Goal: Task Accomplishment & Management: Use online tool/utility

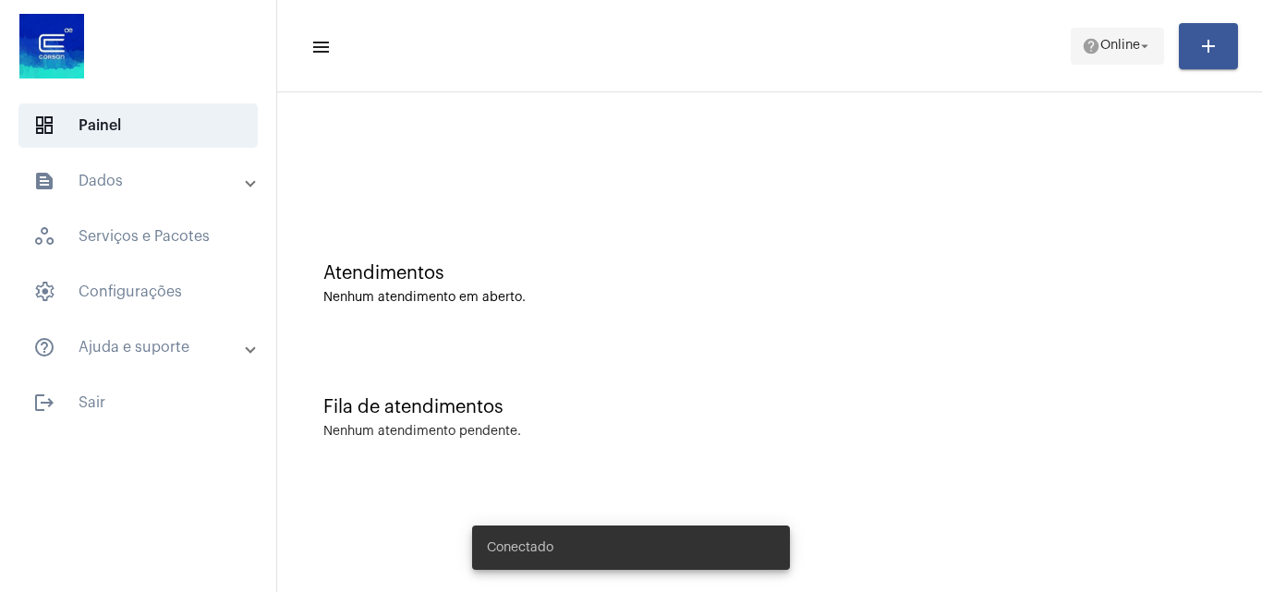
click at [1082, 59] on span "help Online arrow_drop_down" at bounding box center [1117, 45] width 71 height 33
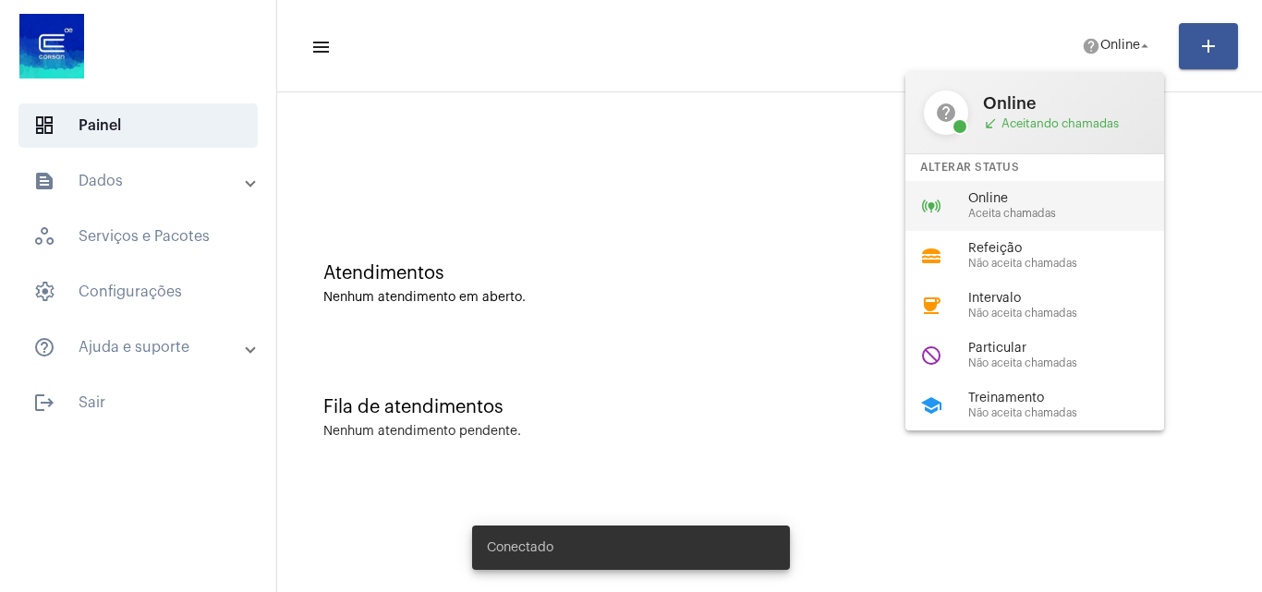
click at [1037, 201] on span "Online" at bounding box center [1073, 199] width 211 height 14
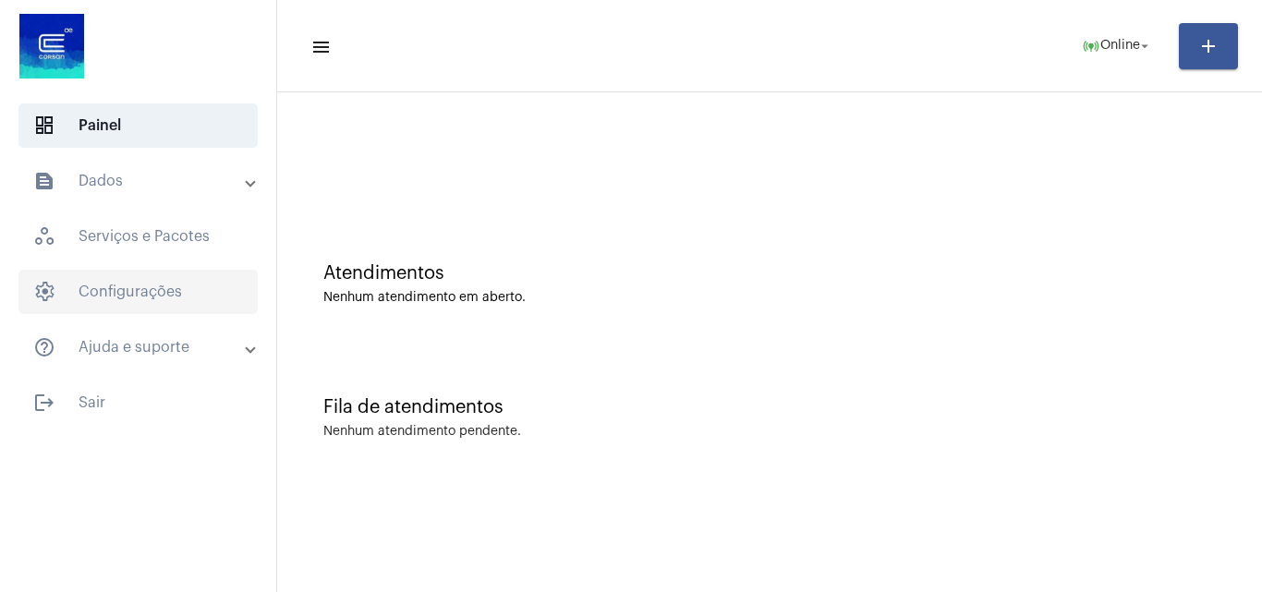
click at [121, 305] on span "settings Configurações" at bounding box center [137, 292] width 239 height 44
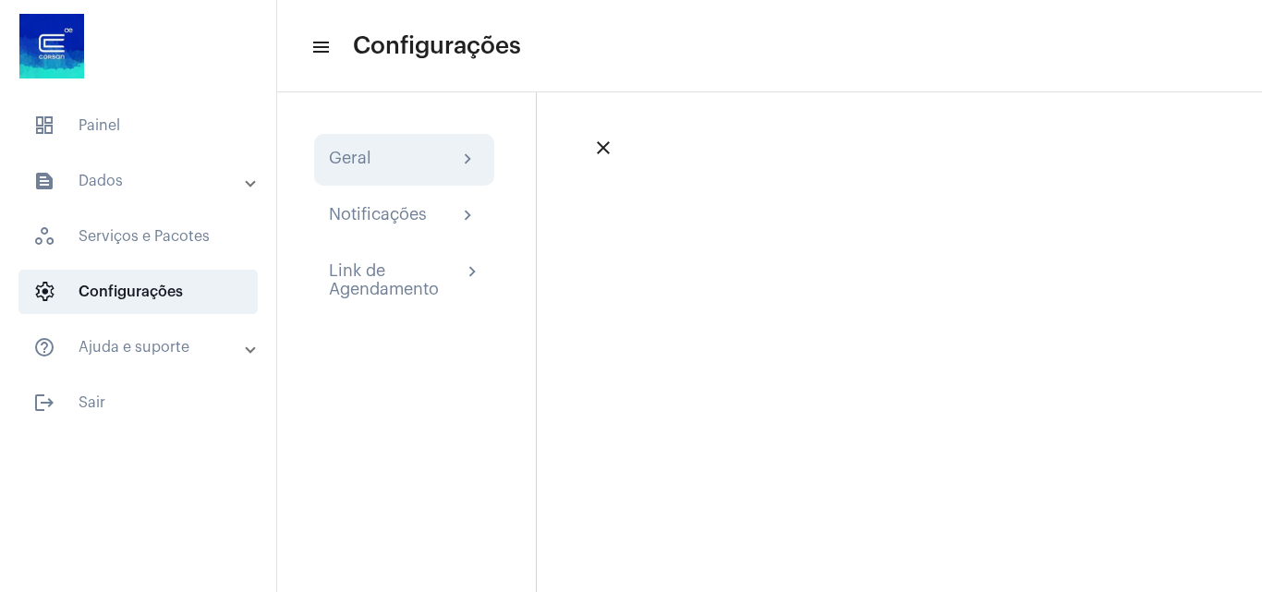
click at [404, 163] on div "Geral chevron_right" at bounding box center [404, 160] width 151 height 22
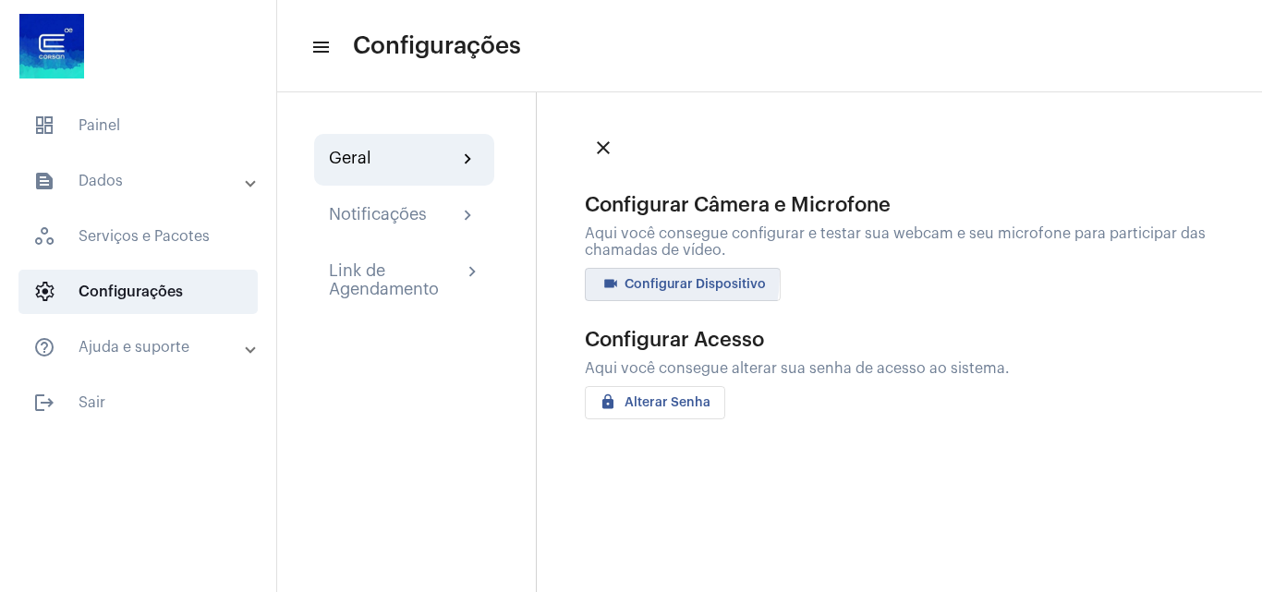
click at [616, 275] on mat-icon "videocam" at bounding box center [611, 286] width 22 height 22
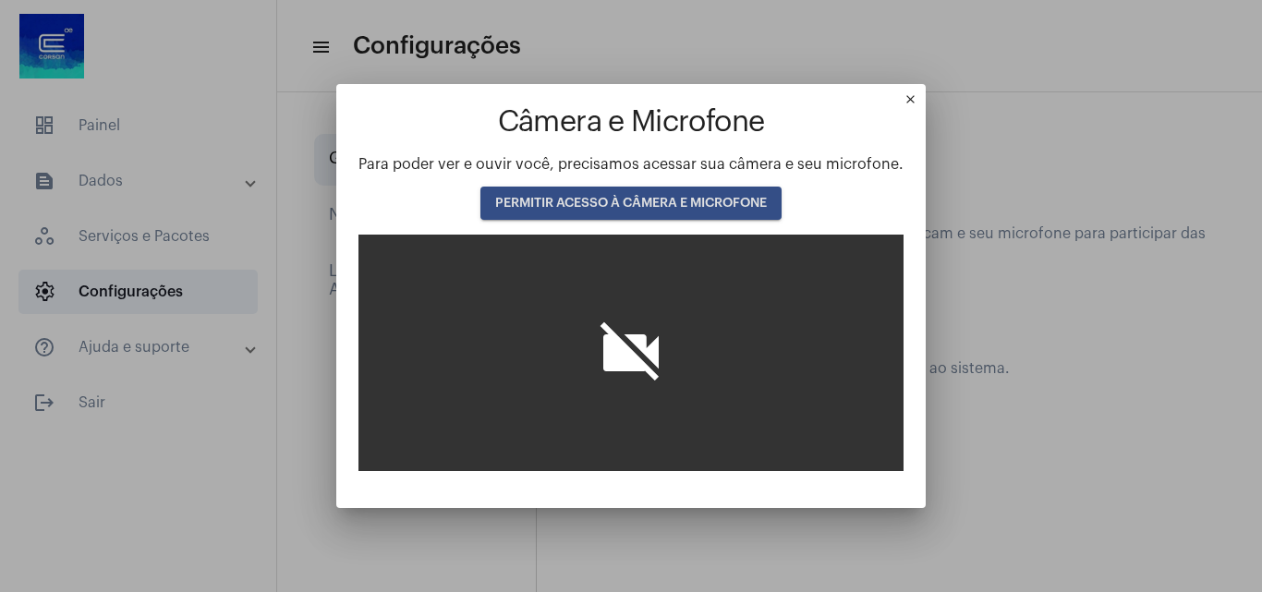
click at [586, 197] on span "PERMITIR ACESSO À CÂMERA E MICROFONE" at bounding box center [631, 203] width 272 height 13
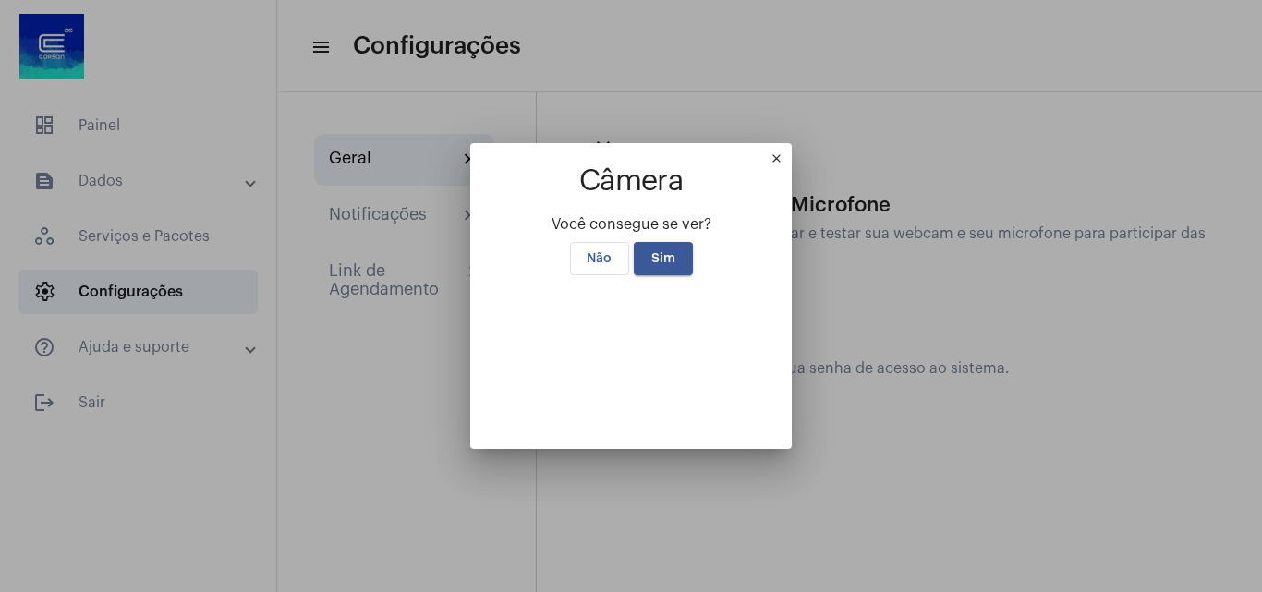
click at [666, 252] on span "Sim" at bounding box center [663, 258] width 24 height 13
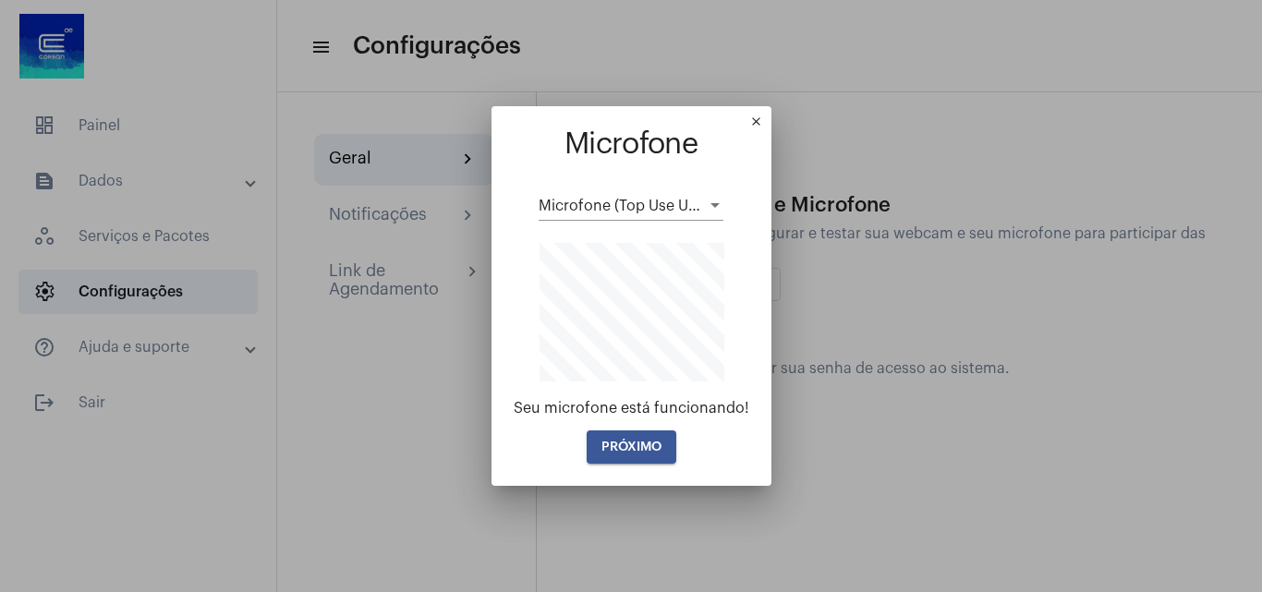
click at [633, 445] on span "PRÓXIMO" at bounding box center [631, 447] width 60 height 13
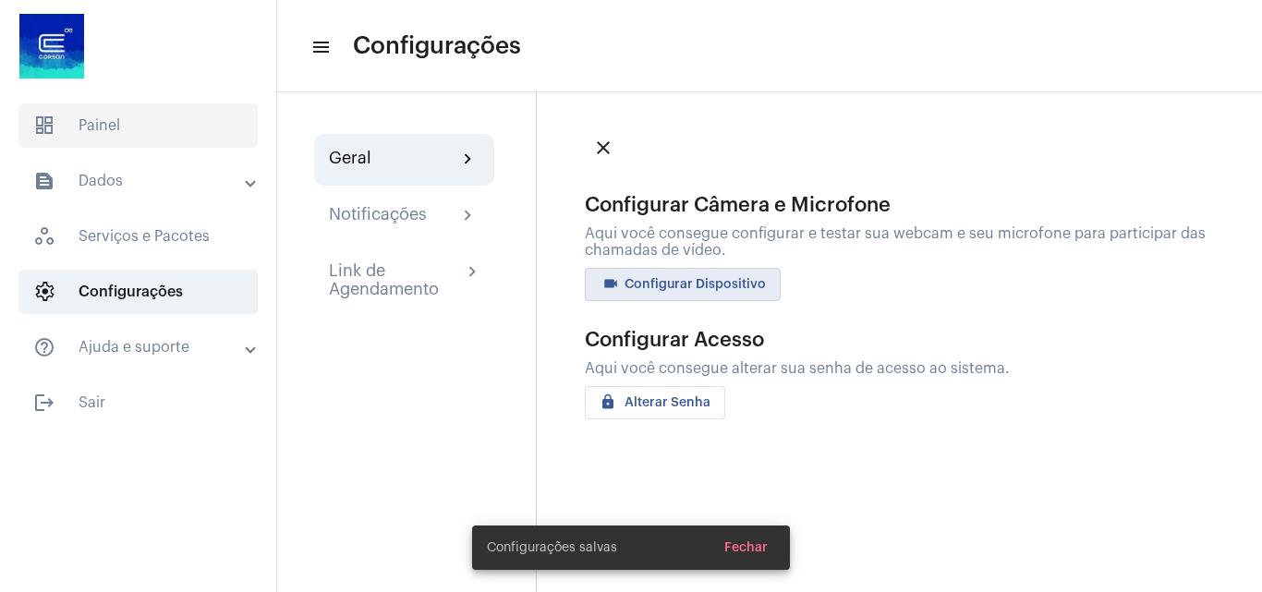
click at [109, 135] on span "dashboard Painel" at bounding box center [137, 125] width 239 height 44
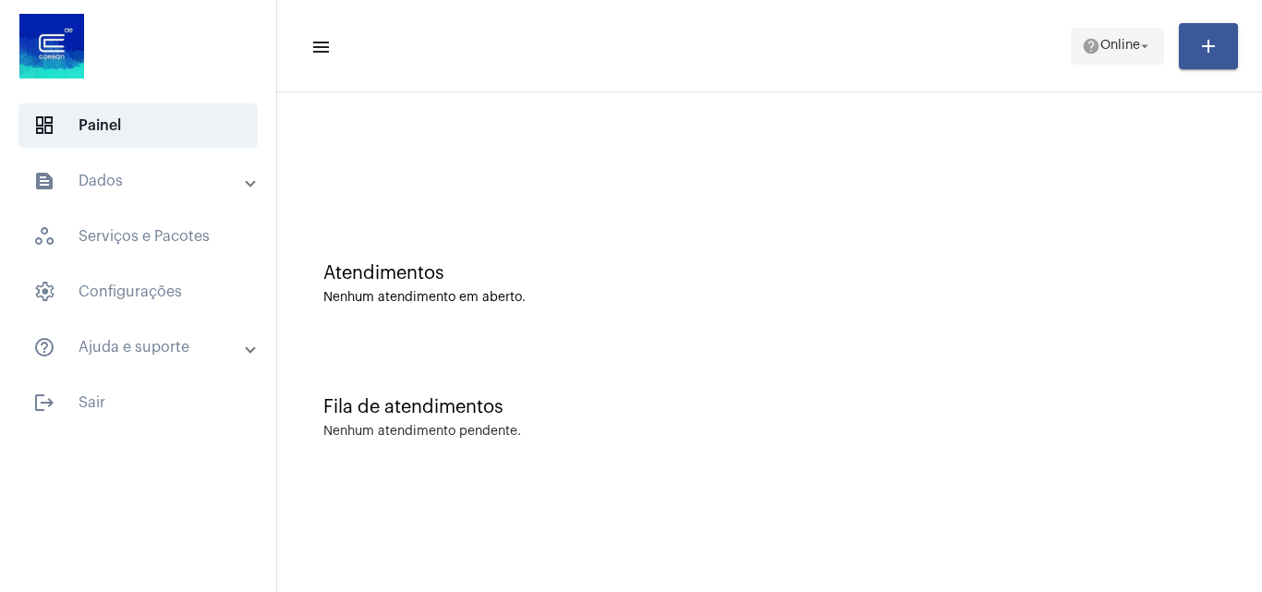
click at [1085, 41] on mat-icon "help" at bounding box center [1091, 46] width 18 height 18
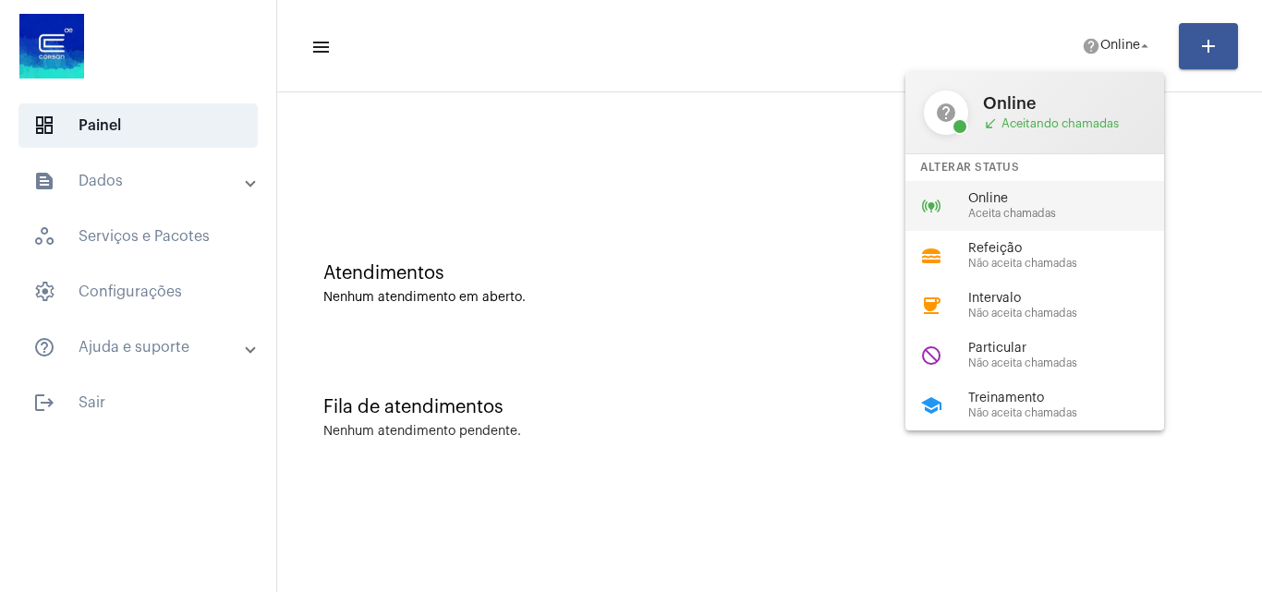
click at [1033, 194] on span "Online" at bounding box center [1073, 199] width 211 height 14
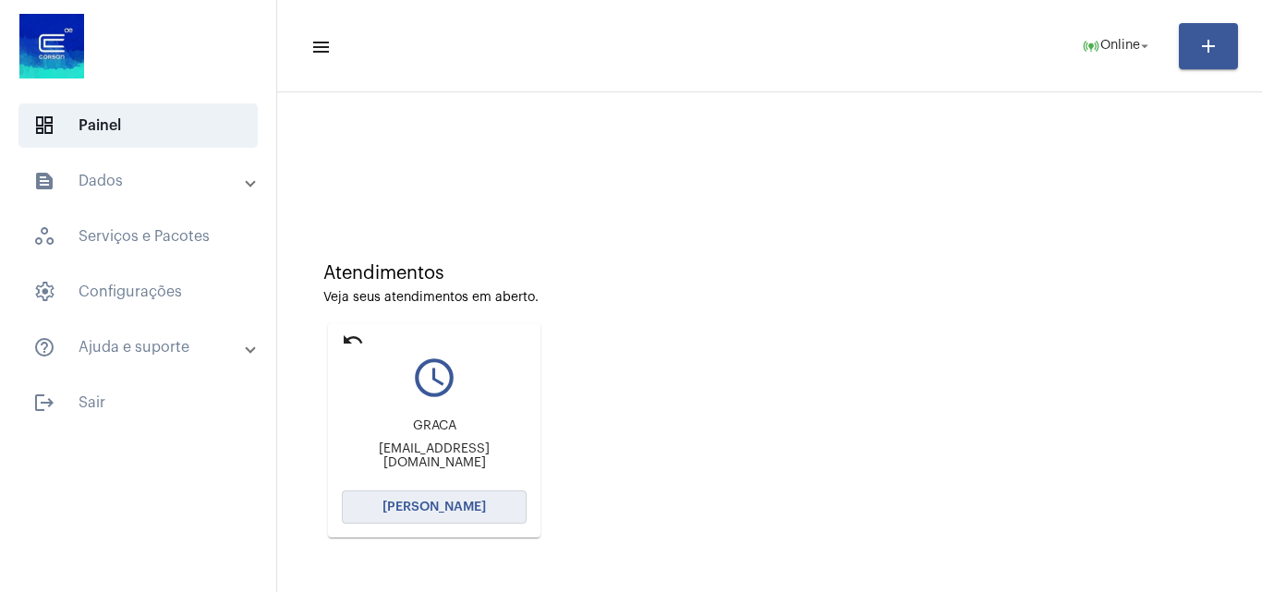
click at [472, 516] on button "[PERSON_NAME]" at bounding box center [434, 507] width 185 height 33
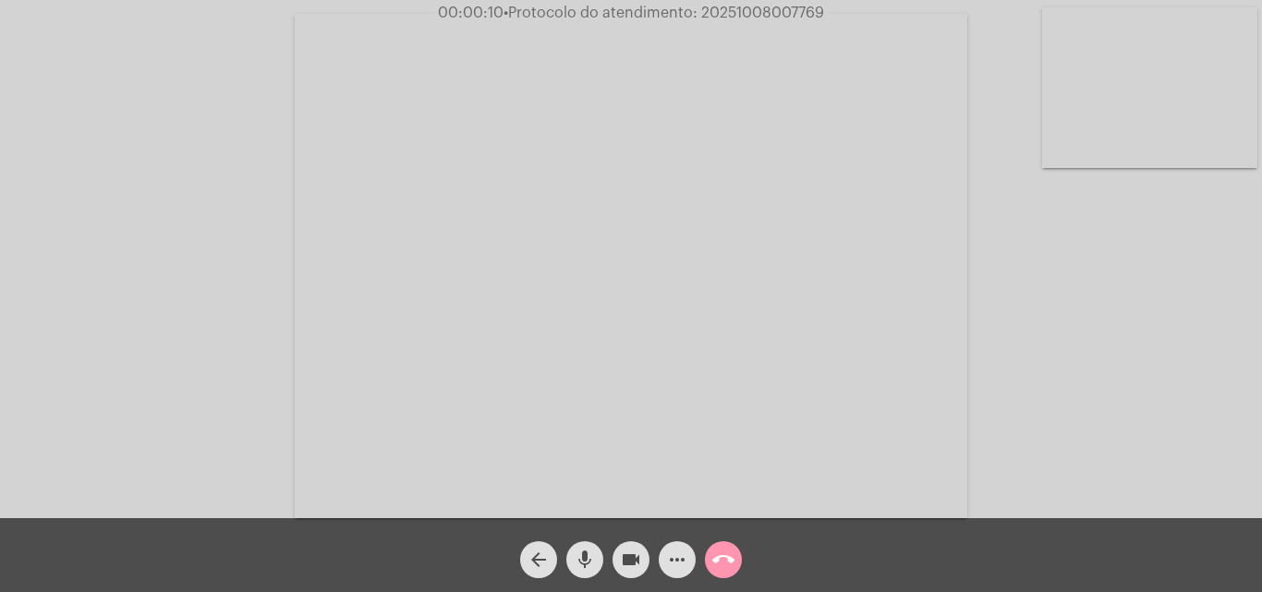
click at [1188, 455] on div "Acessando Câmera e Microfone..." at bounding box center [631, 264] width 1258 height 518
click at [671, 559] on mat-icon "more_horiz" at bounding box center [677, 560] width 22 height 22
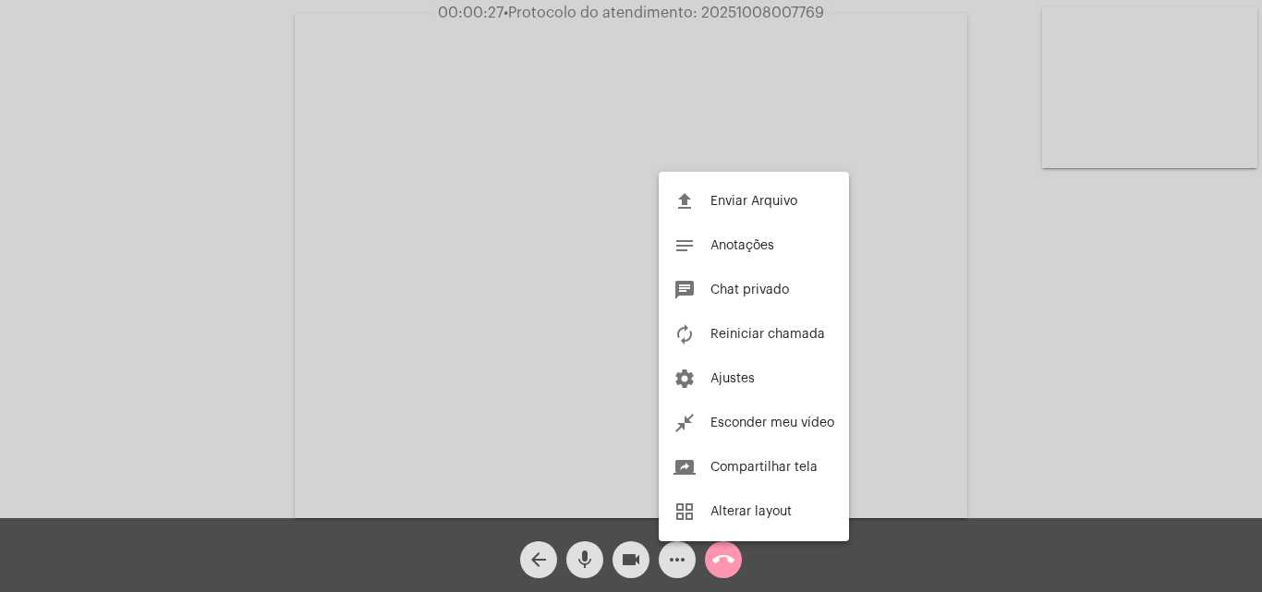
click at [443, 240] on div at bounding box center [631, 296] width 1262 height 592
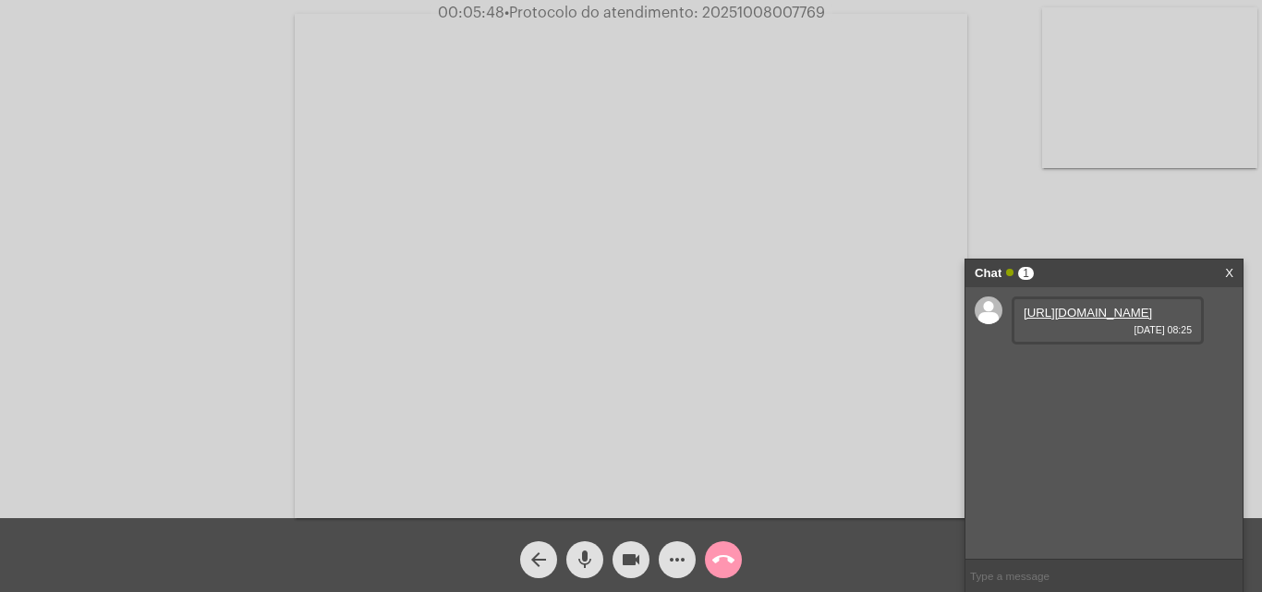
click at [1108, 320] on link "[URL][DOMAIN_NAME]" at bounding box center [1088, 313] width 128 height 14
click at [186, 212] on div "Acessando Câmera e Microfone..." at bounding box center [631, 264] width 1258 height 518
click at [758, 14] on span "• Protocolo do atendimento: 20251008007769" at bounding box center [664, 13] width 321 height 15
copy span "20251008007769"
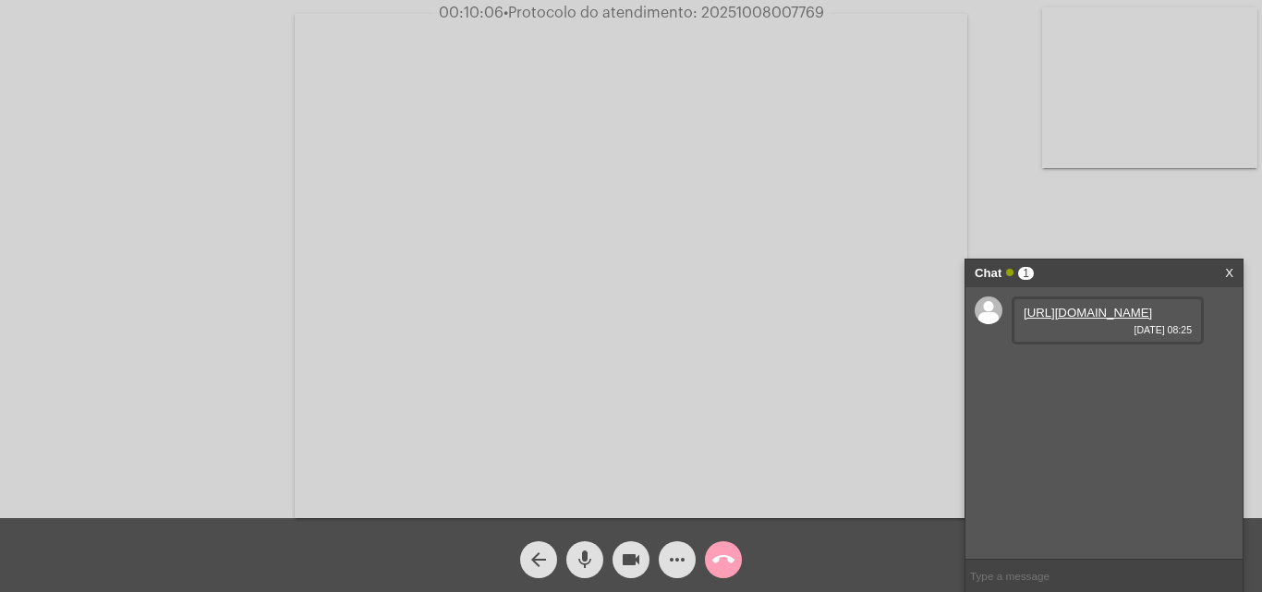
click at [727, 560] on mat-icon "call_end" at bounding box center [723, 560] width 22 height 22
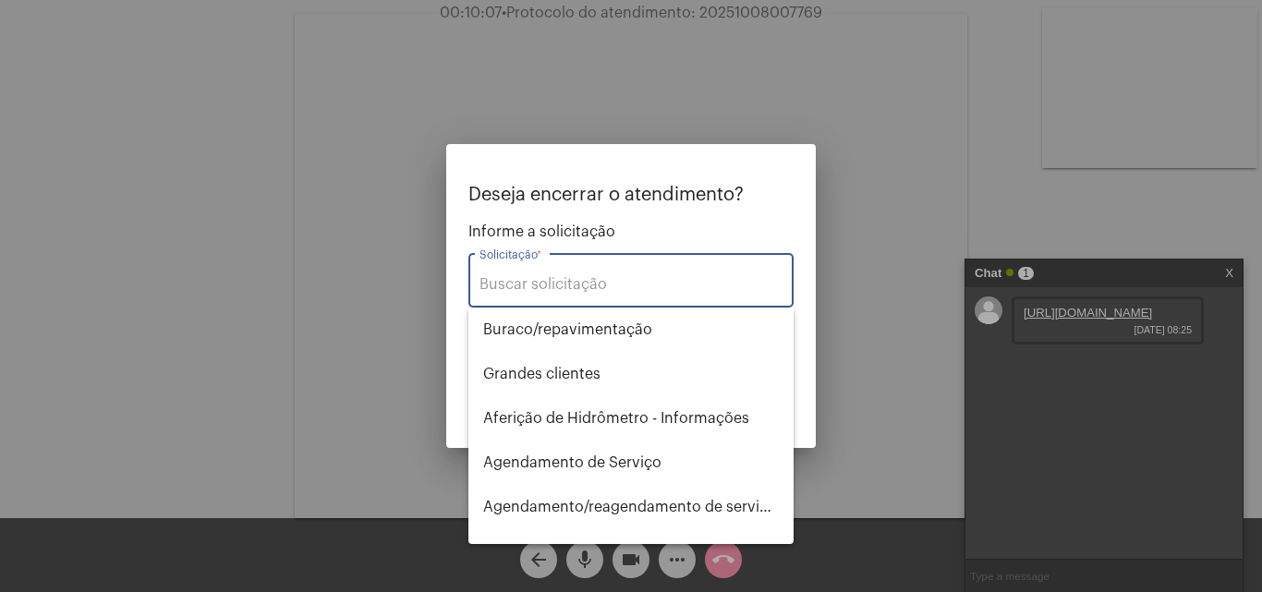
type input "t"
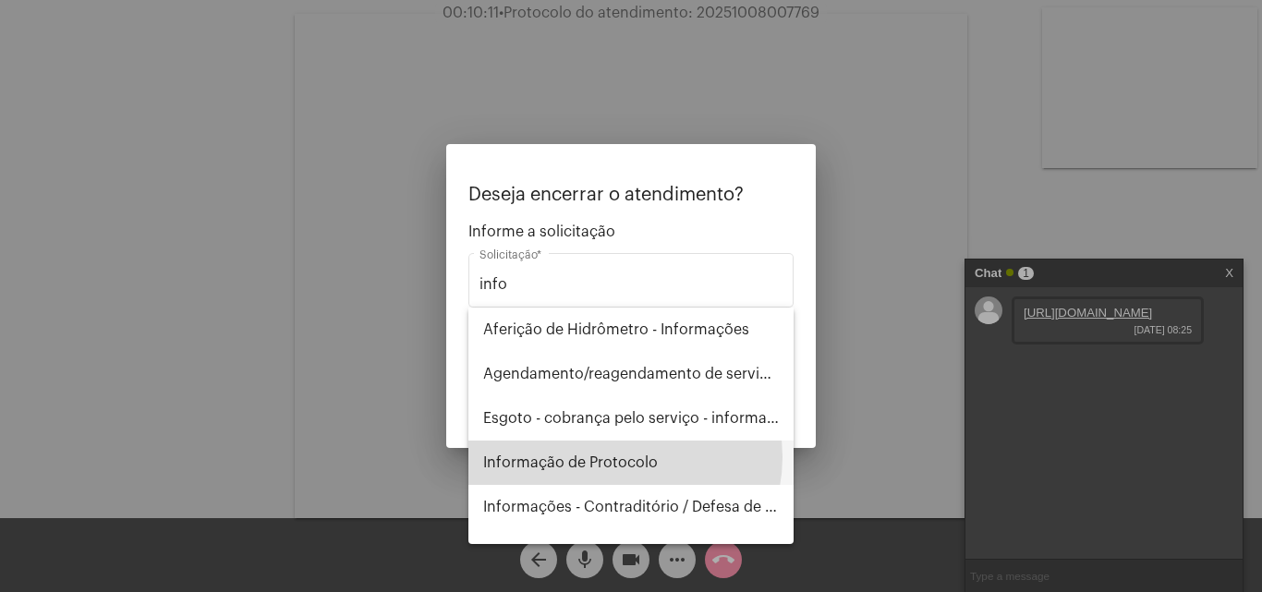
click at [622, 457] on span "Informação de Protocolo" at bounding box center [631, 463] width 296 height 44
type input "Informação de Protocolo"
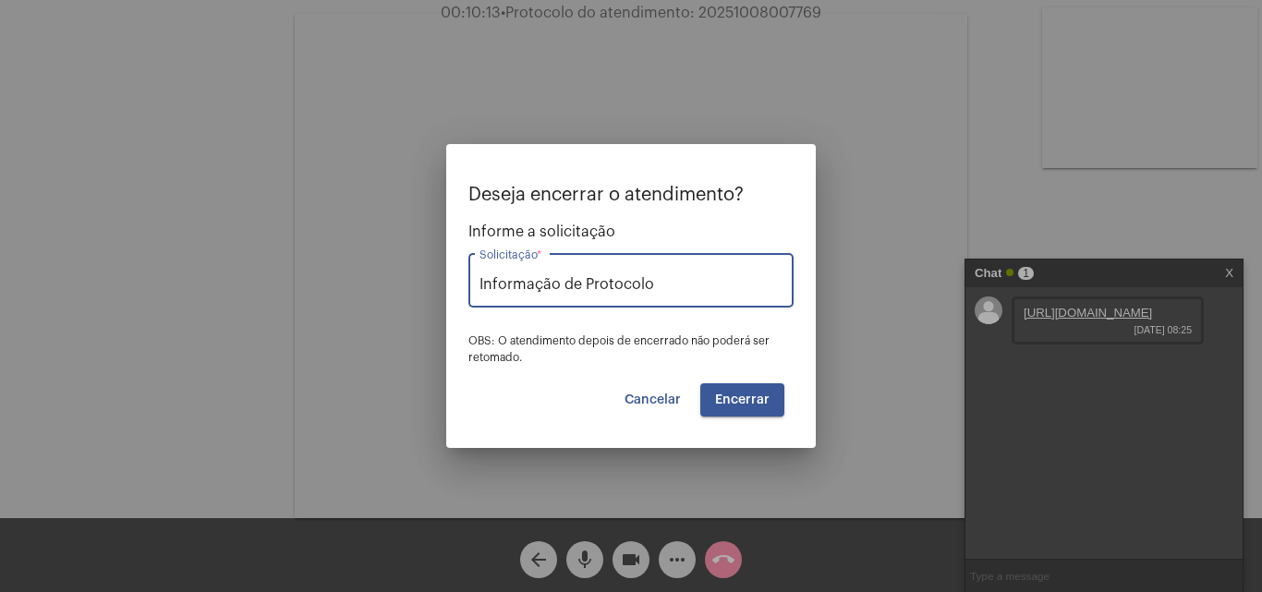
click at [746, 405] on span "Encerrar" at bounding box center [742, 400] width 55 height 13
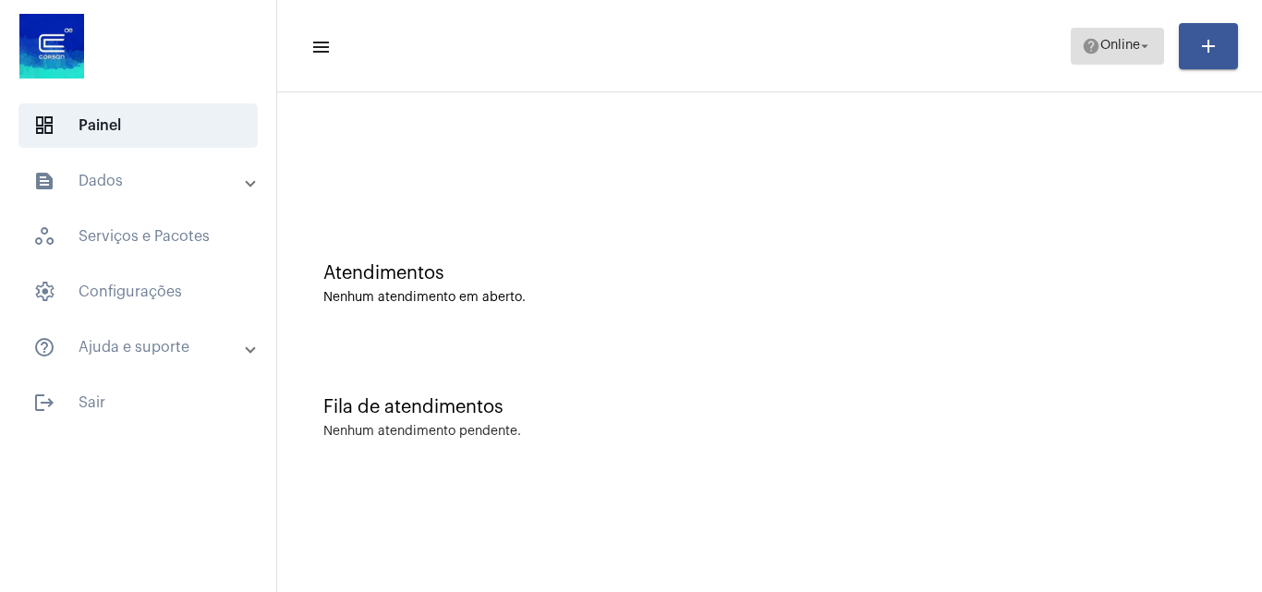
click at [1082, 43] on mat-icon "help" at bounding box center [1091, 46] width 18 height 18
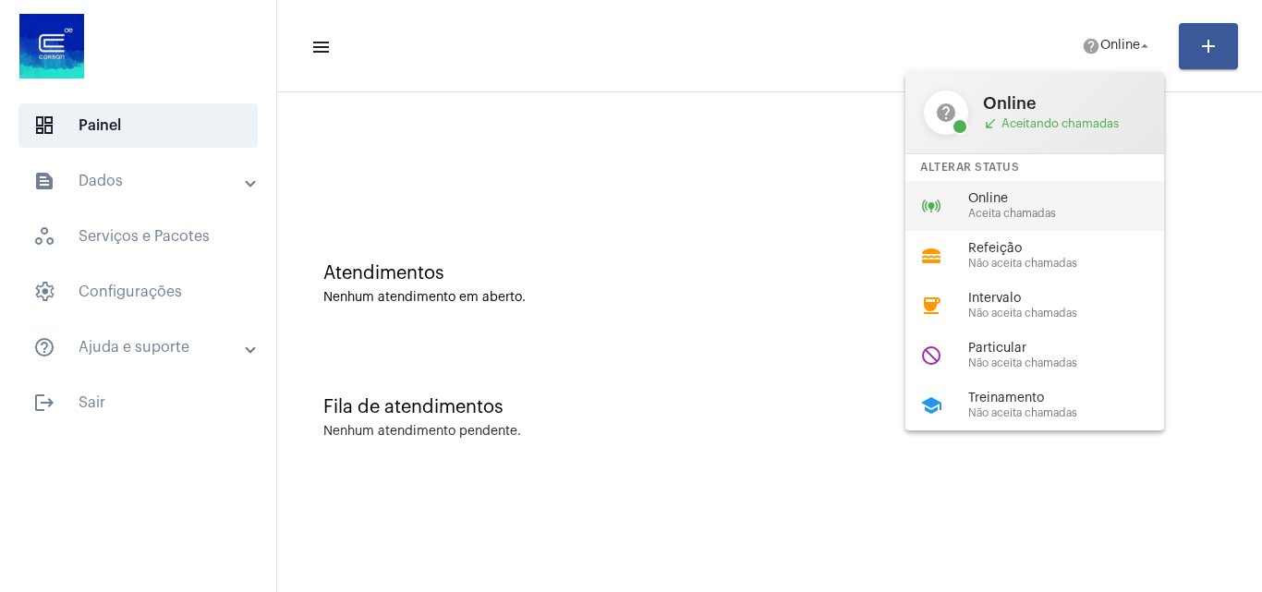
click at [1001, 205] on span "Online" at bounding box center [1073, 199] width 211 height 14
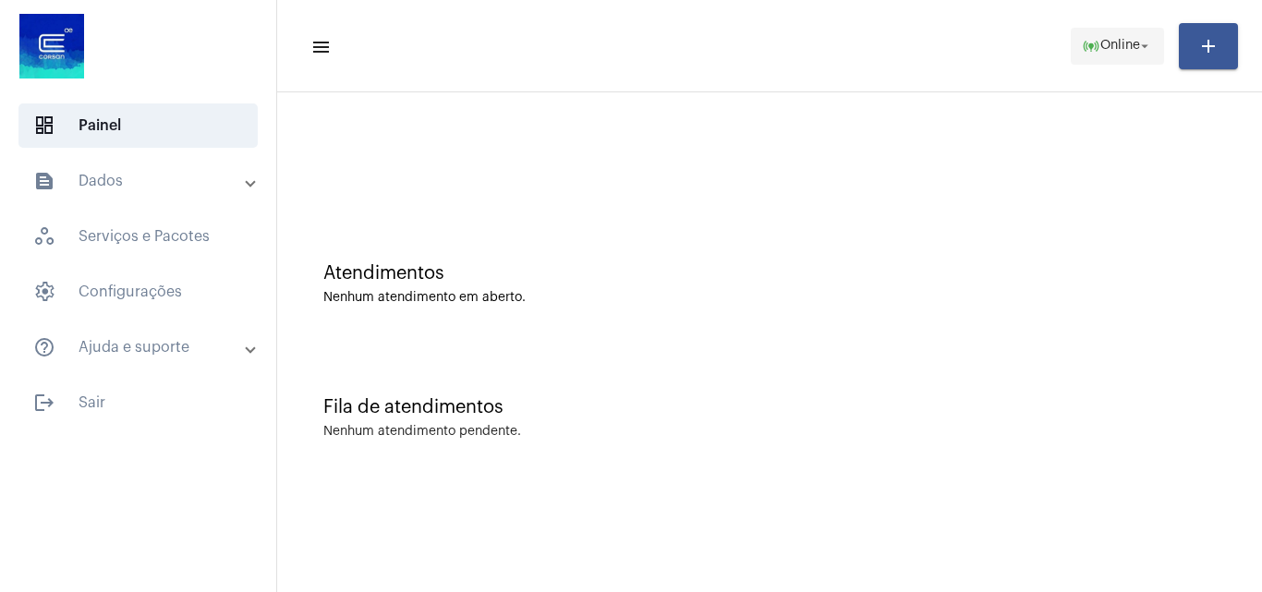
click at [1100, 49] on span "Online" at bounding box center [1120, 46] width 40 height 13
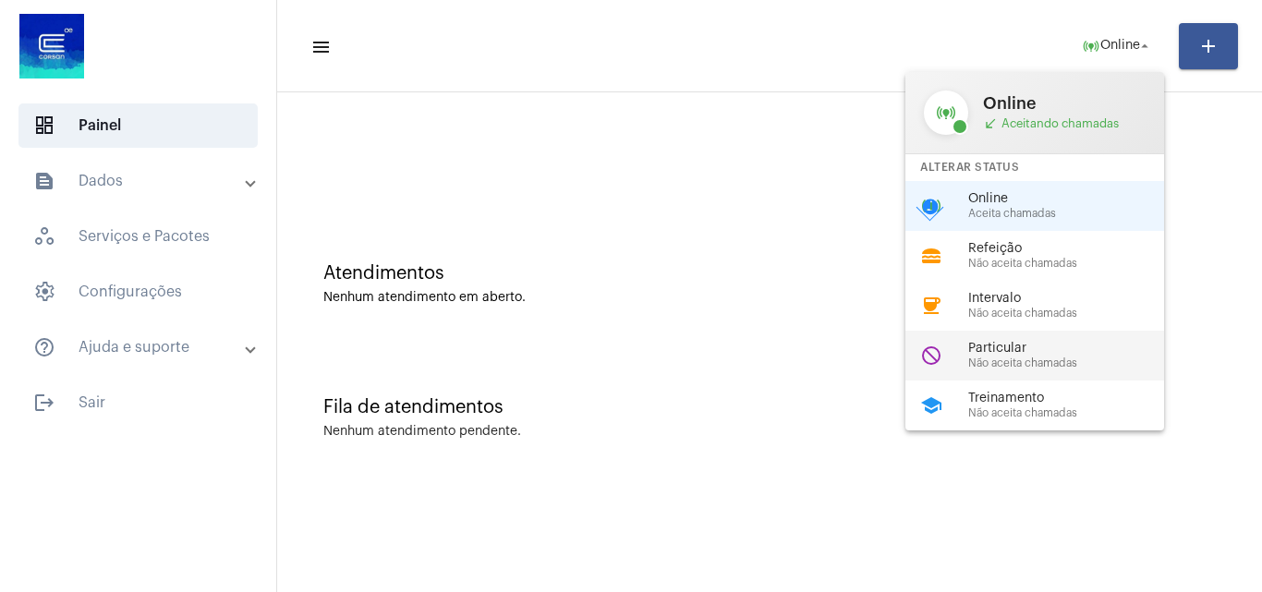
click at [1046, 367] on span "Não aceita chamadas" at bounding box center [1073, 364] width 211 height 12
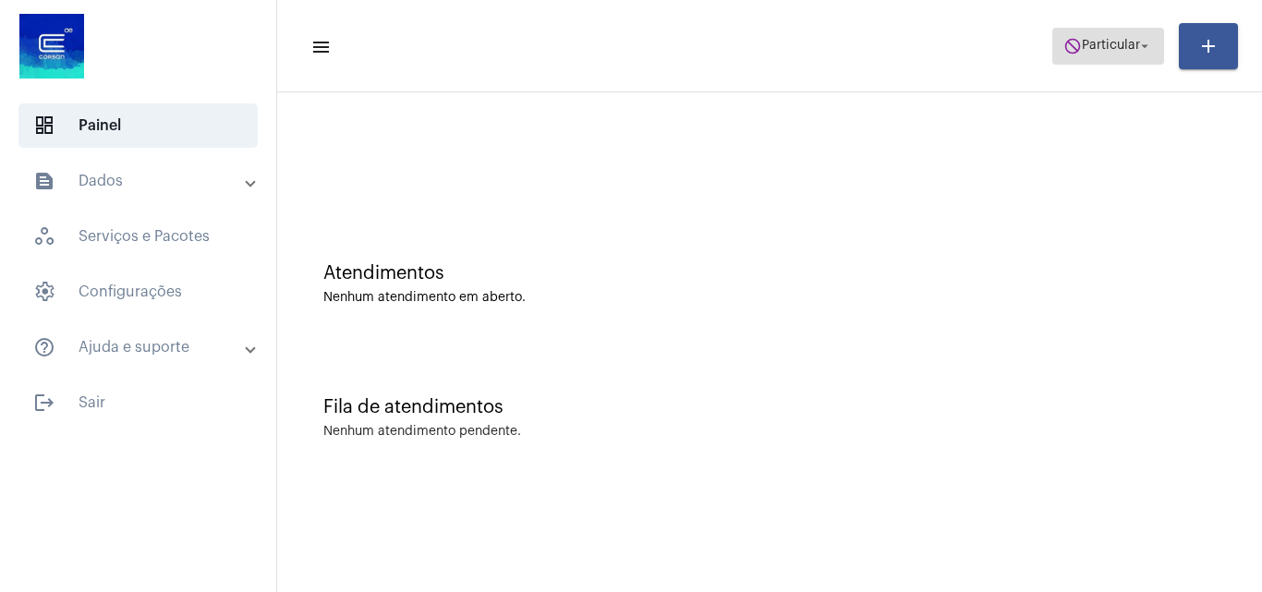
click at [1066, 37] on mat-icon "do_not_disturb" at bounding box center [1072, 46] width 18 height 18
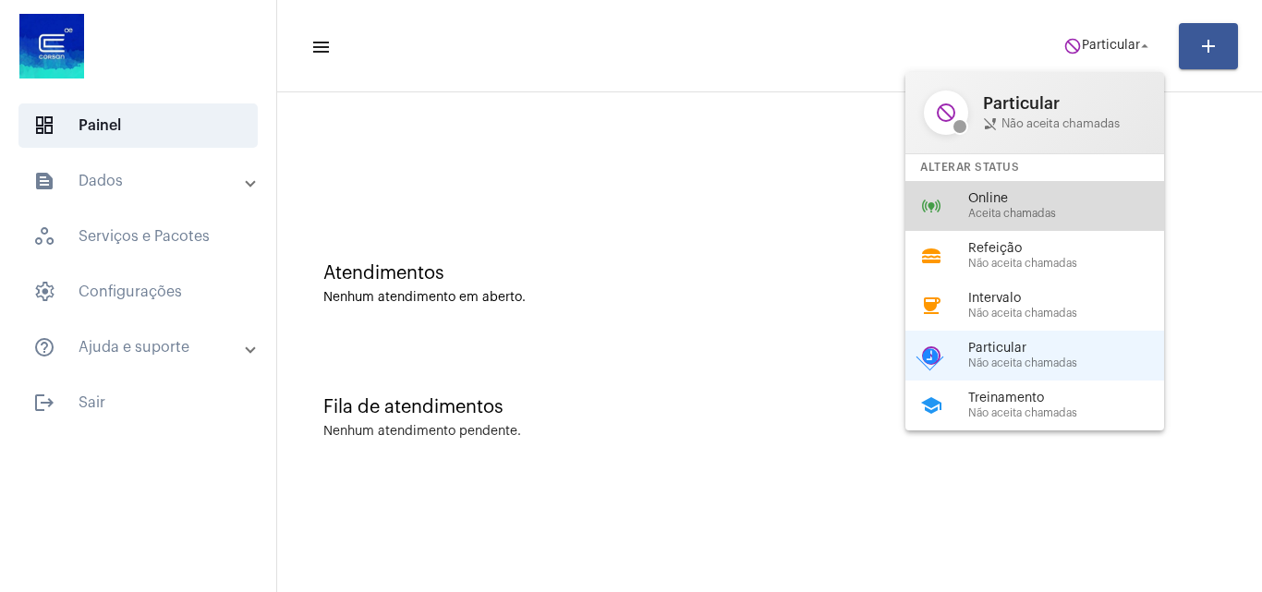
click at [1045, 200] on span "Online" at bounding box center [1073, 199] width 211 height 14
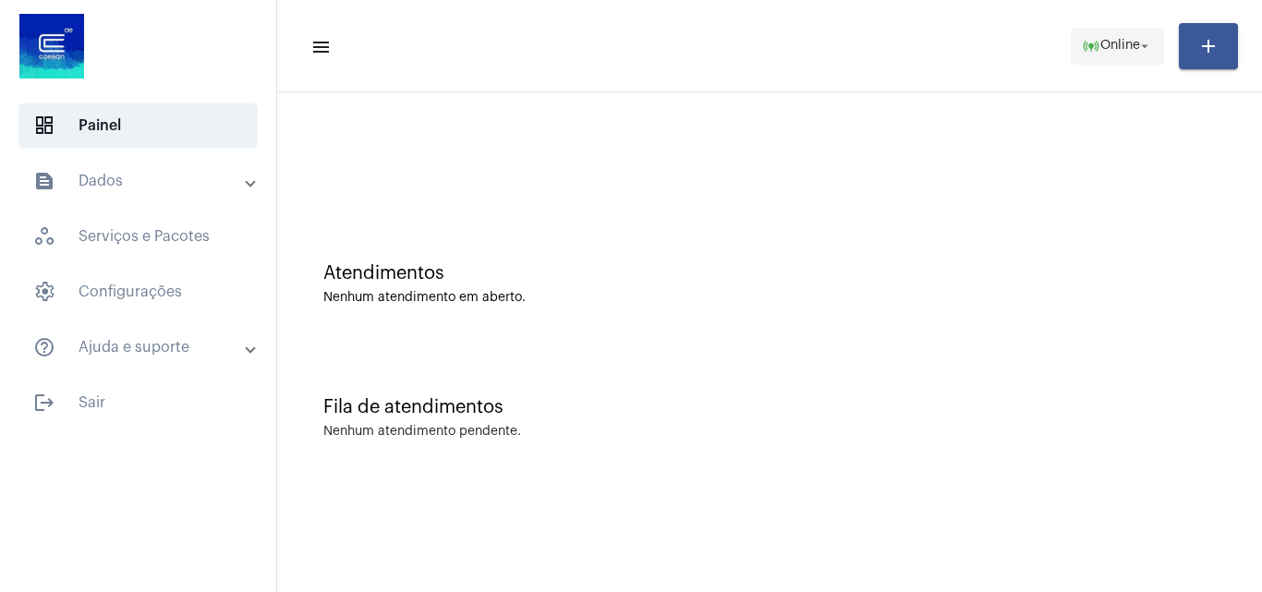
click at [1096, 38] on span "online_prediction Online arrow_drop_down" at bounding box center [1117, 45] width 71 height 33
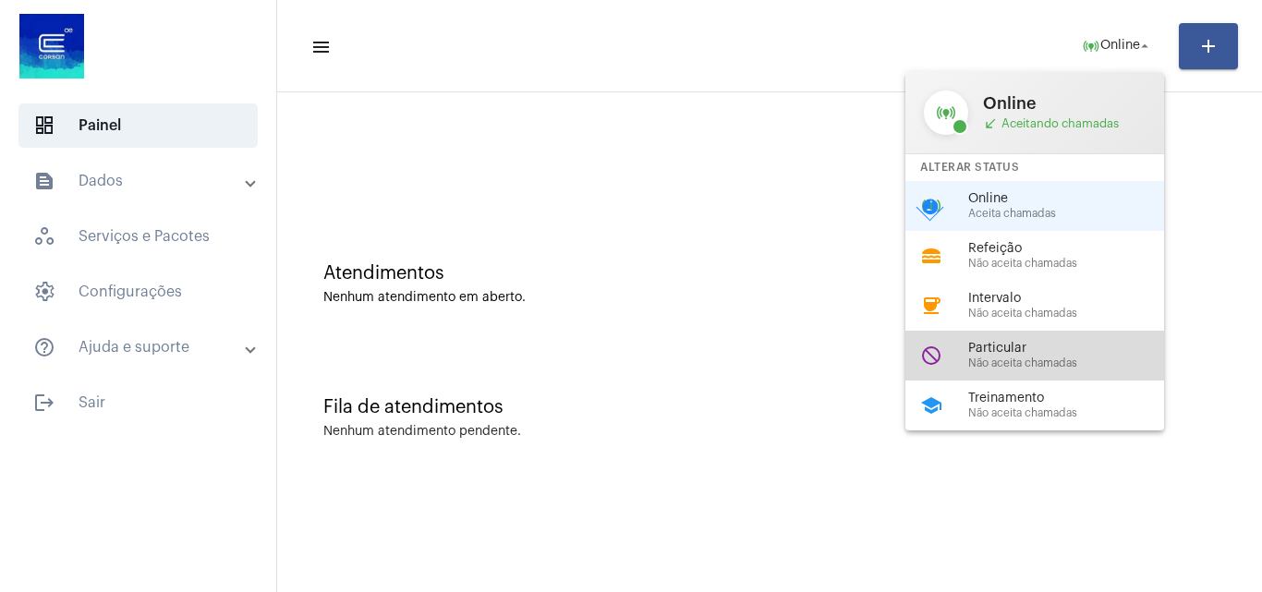
click at [1036, 354] on span "Particular" at bounding box center [1073, 349] width 211 height 14
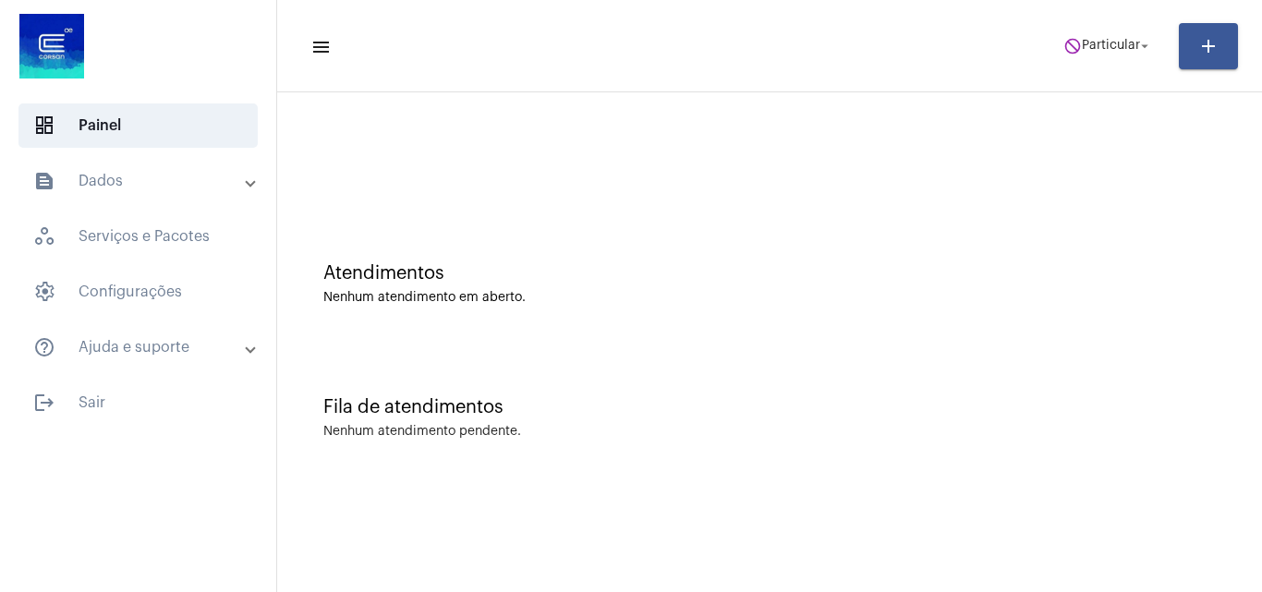
click at [219, 176] on mat-panel-title "text_snippet_outlined Dados" at bounding box center [139, 181] width 213 height 22
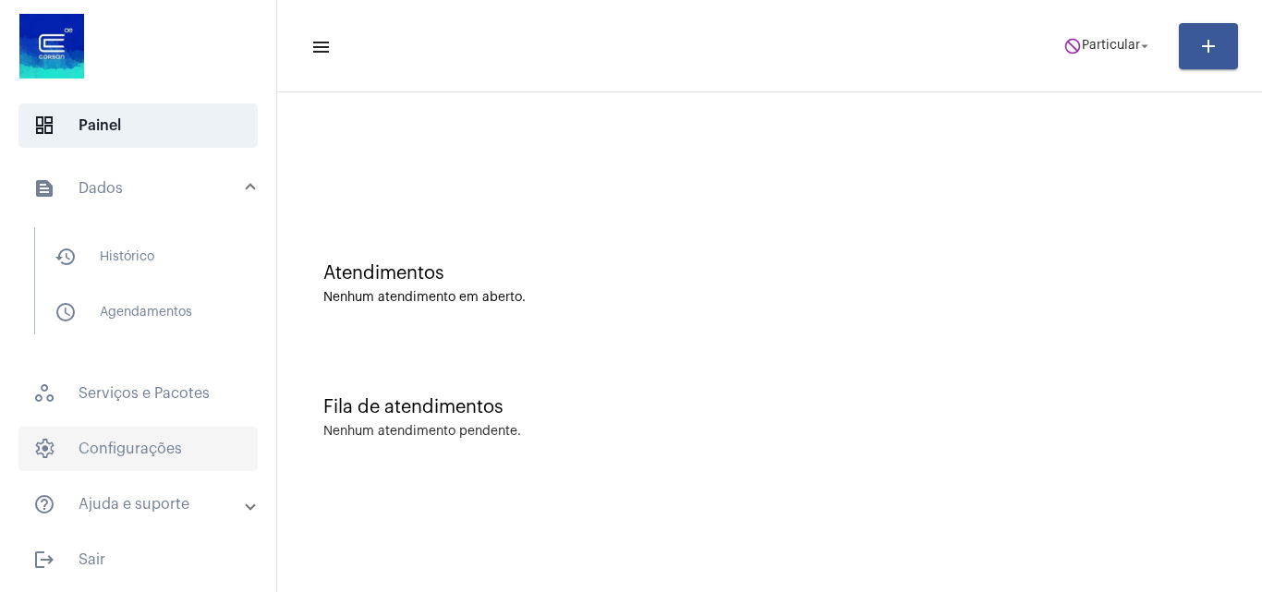
click at [139, 443] on span "settings Configurações" at bounding box center [137, 449] width 239 height 44
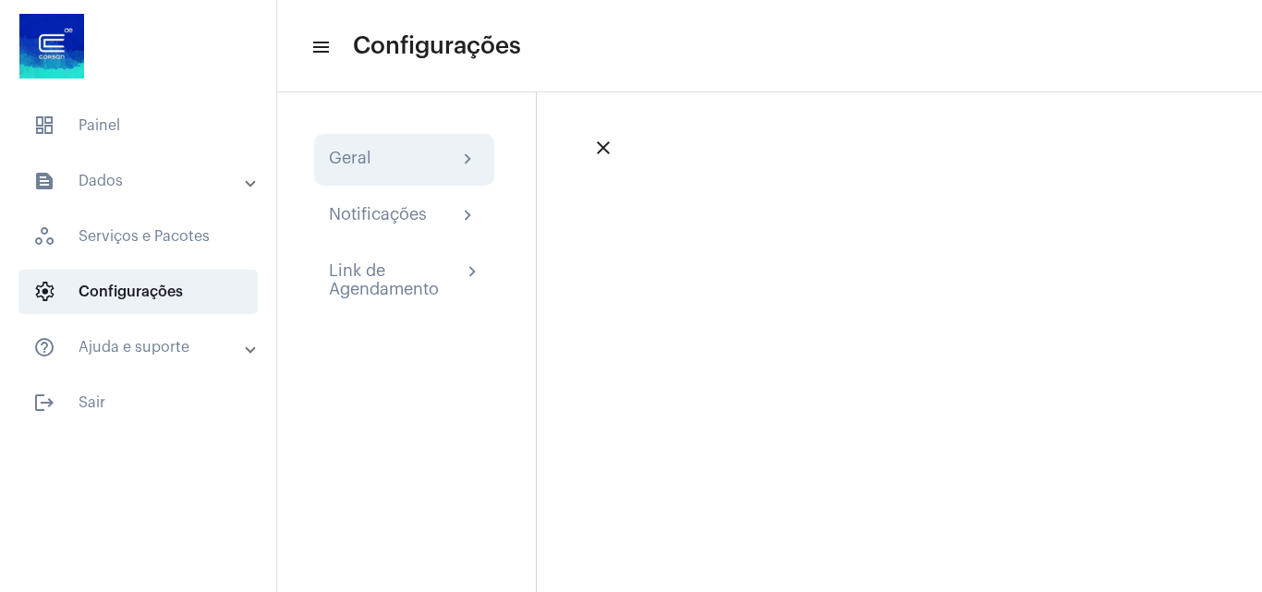
click at [412, 154] on div "Geral chevron_right" at bounding box center [404, 160] width 151 height 22
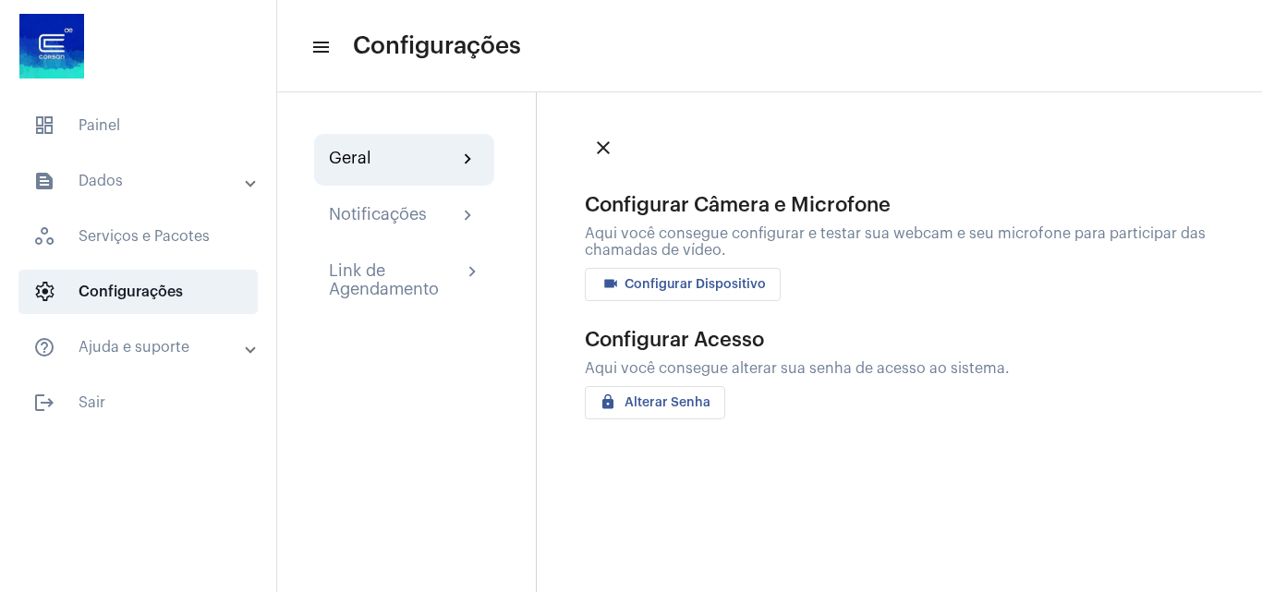
click at [687, 290] on span "videocam Configurar Dispositivo" at bounding box center [683, 284] width 166 height 13
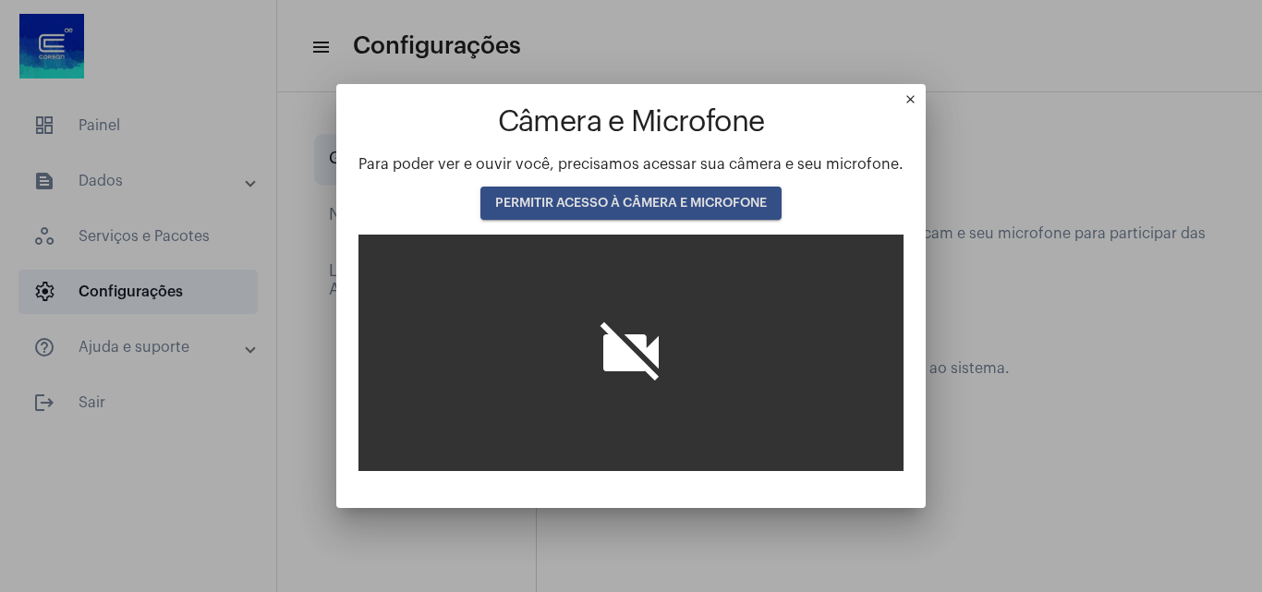
click at [653, 190] on button "PERMITIR ACESSO À CÂMERA E MICROFONE" at bounding box center [630, 203] width 301 height 33
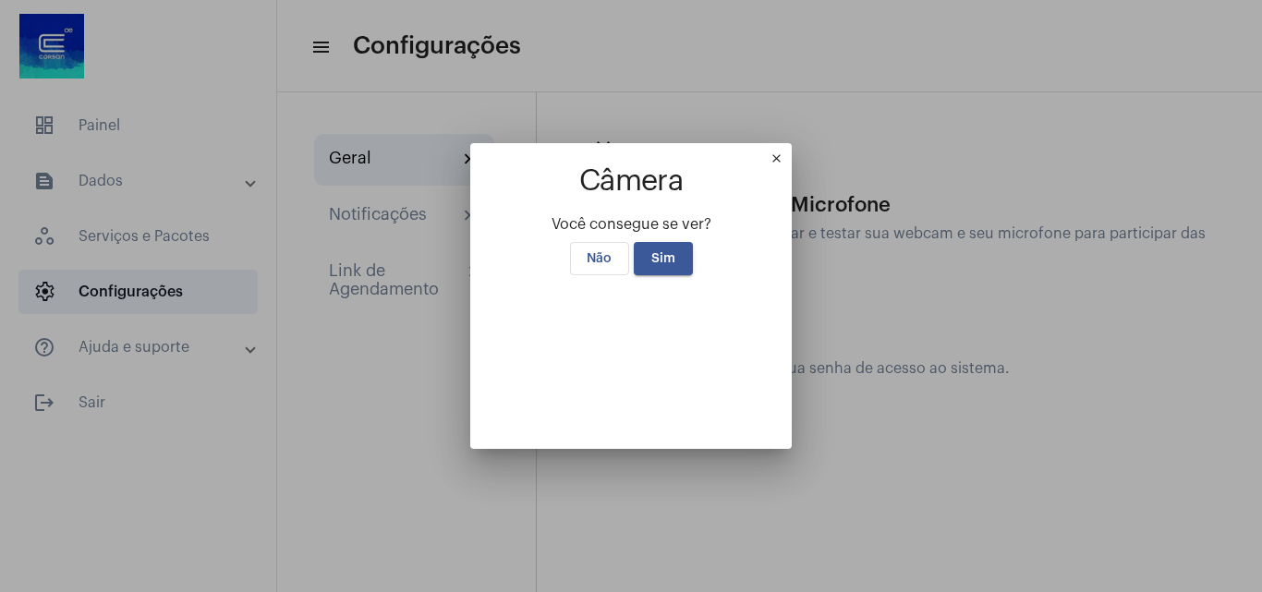
click at [660, 242] on button "Sim" at bounding box center [663, 258] width 59 height 33
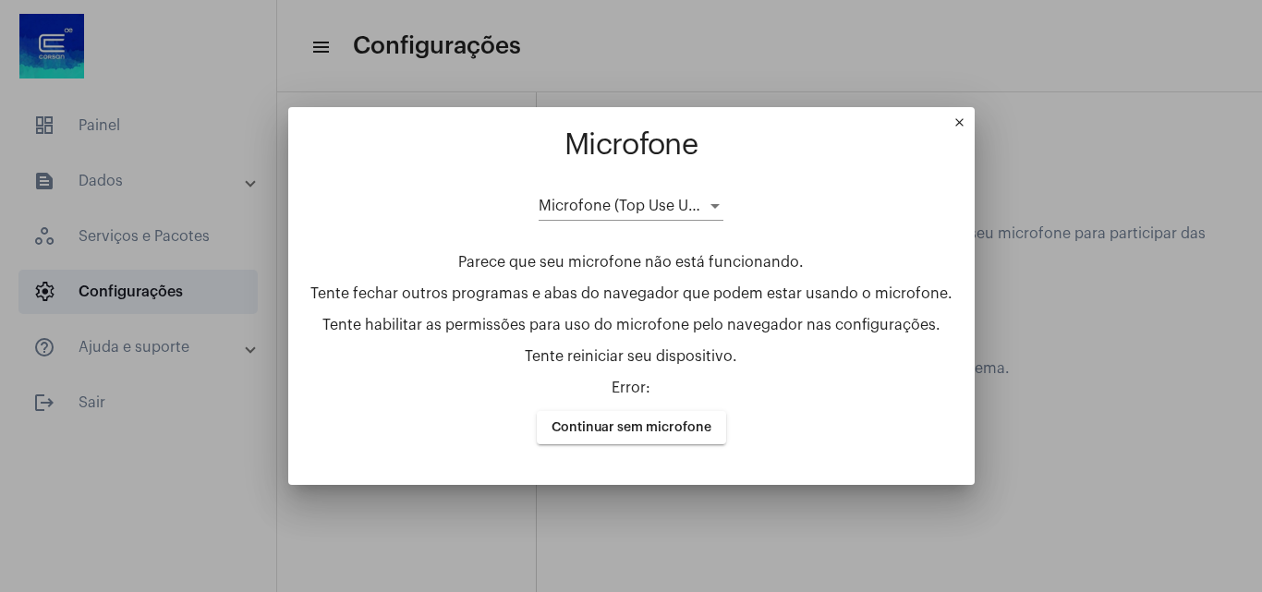
click at [654, 207] on span "Microfone (Top Use USB) (0d8c:0014)" at bounding box center [670, 206] width 262 height 15
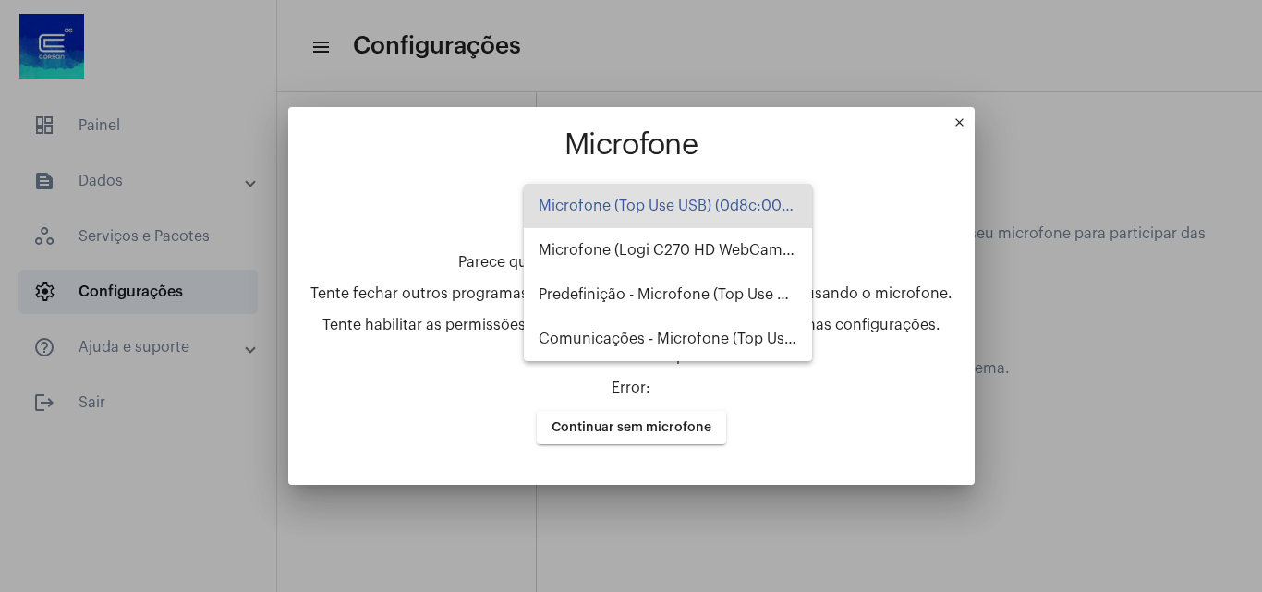
click at [824, 211] on div at bounding box center [631, 296] width 1262 height 592
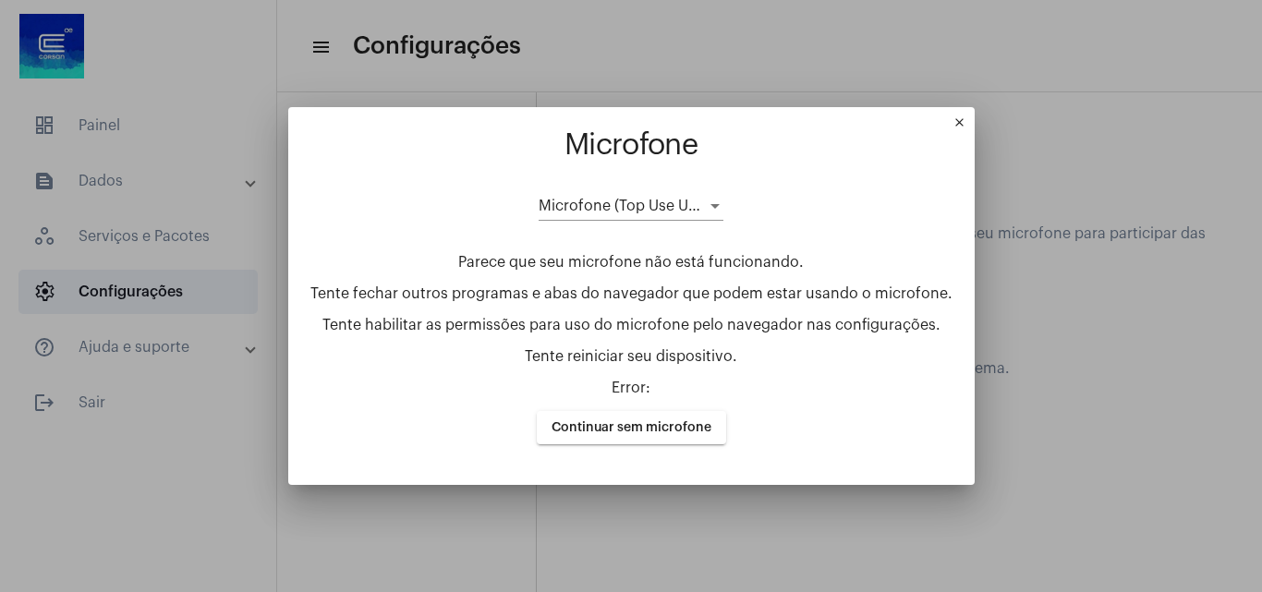
click at [664, 431] on span "Continuar sem microfone" at bounding box center [632, 427] width 160 height 13
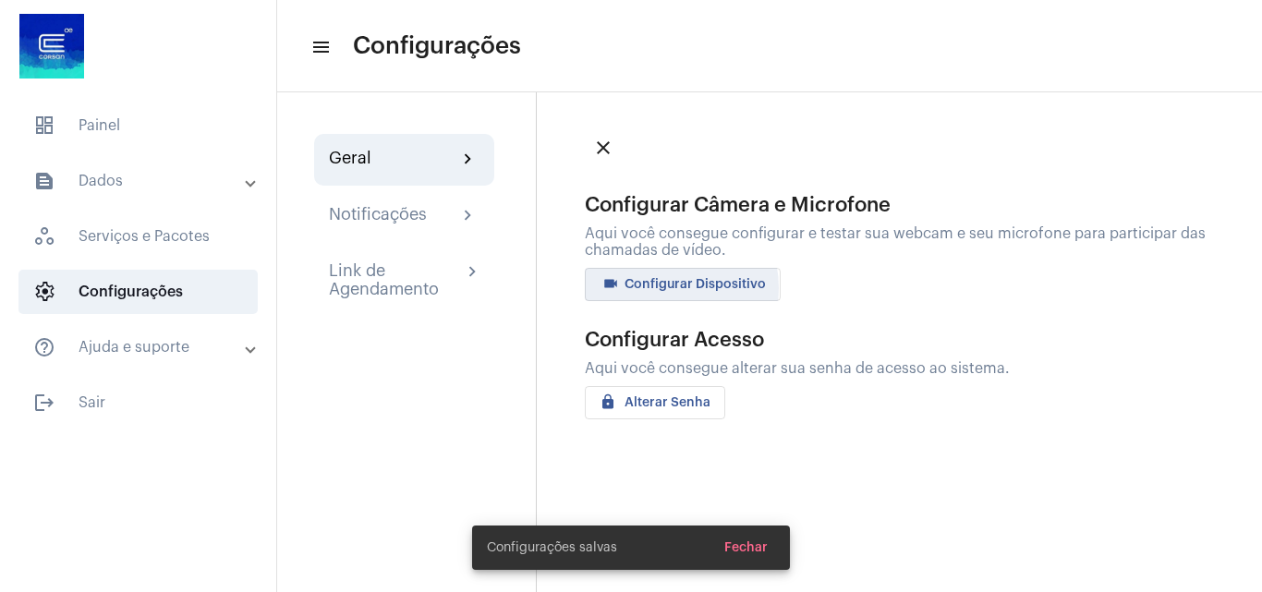
click at [656, 288] on span "videocam Configurar Dispositivo" at bounding box center [683, 284] width 166 height 13
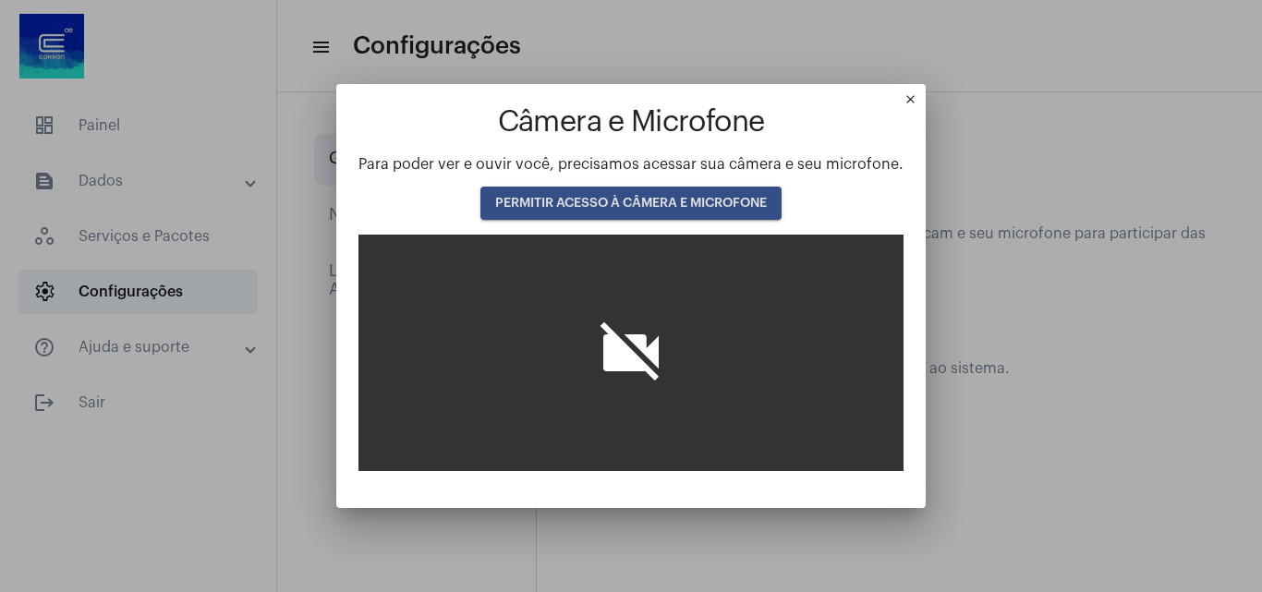
click at [651, 193] on button "PERMITIR ACESSO À CÂMERA E MICROFONE" at bounding box center [630, 203] width 301 height 33
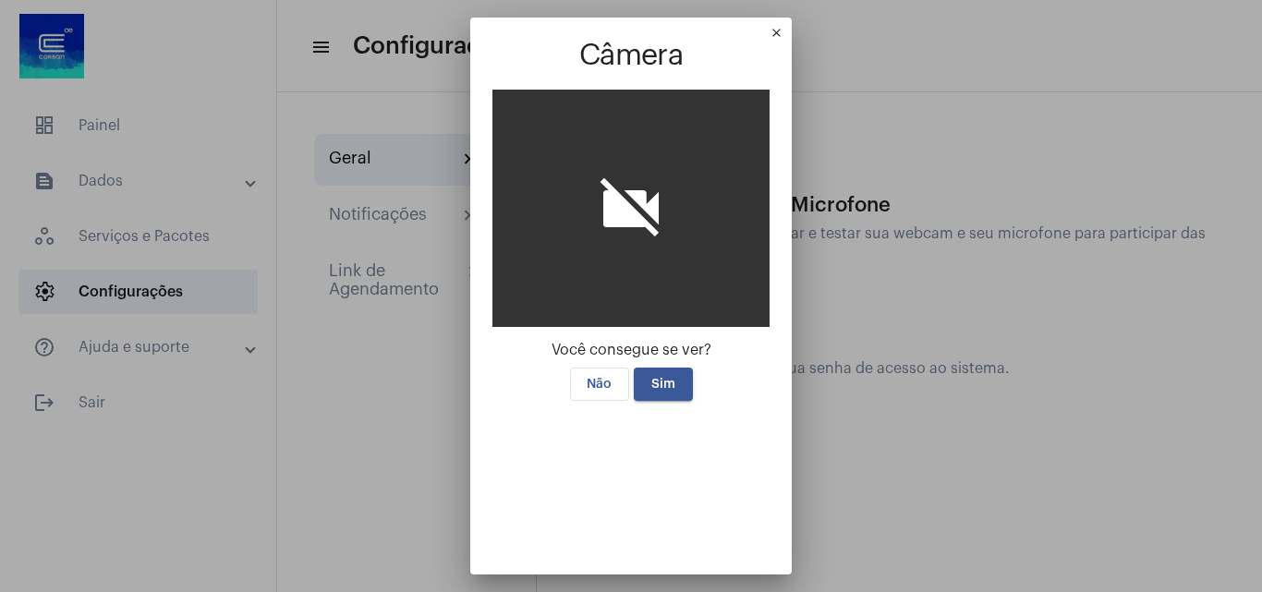
click at [661, 410] on video at bounding box center [630, 479] width 277 height 139
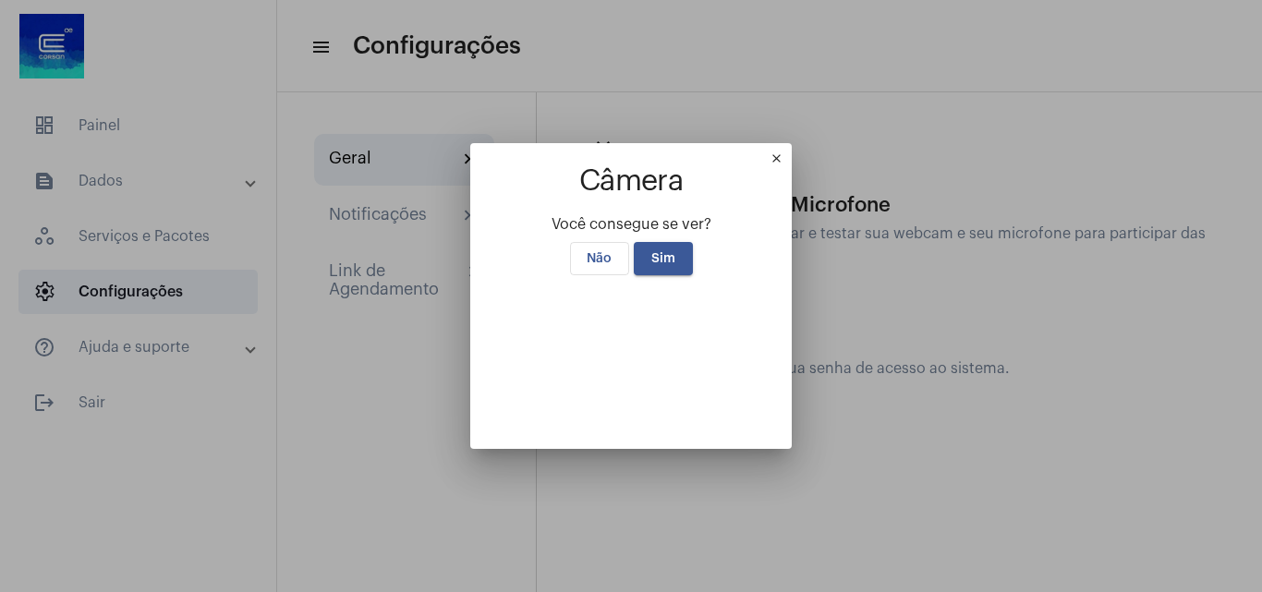
click at [643, 242] on button "Sim" at bounding box center [663, 258] width 59 height 33
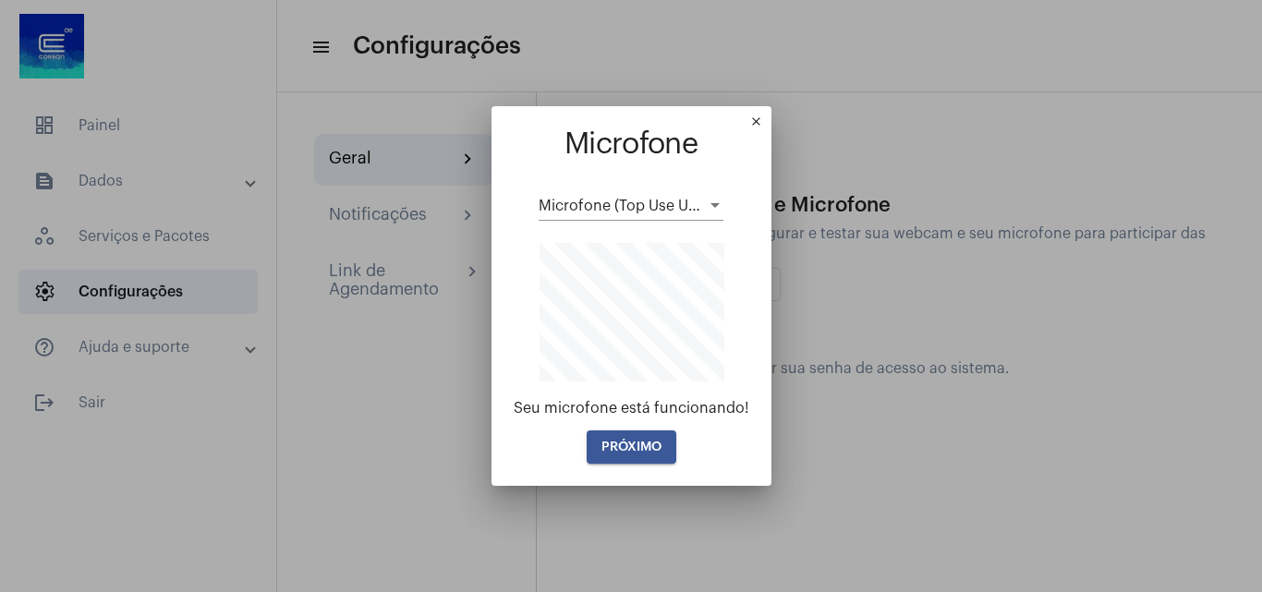
click at [661, 443] on button "PRÓXIMO" at bounding box center [632, 447] width 90 height 33
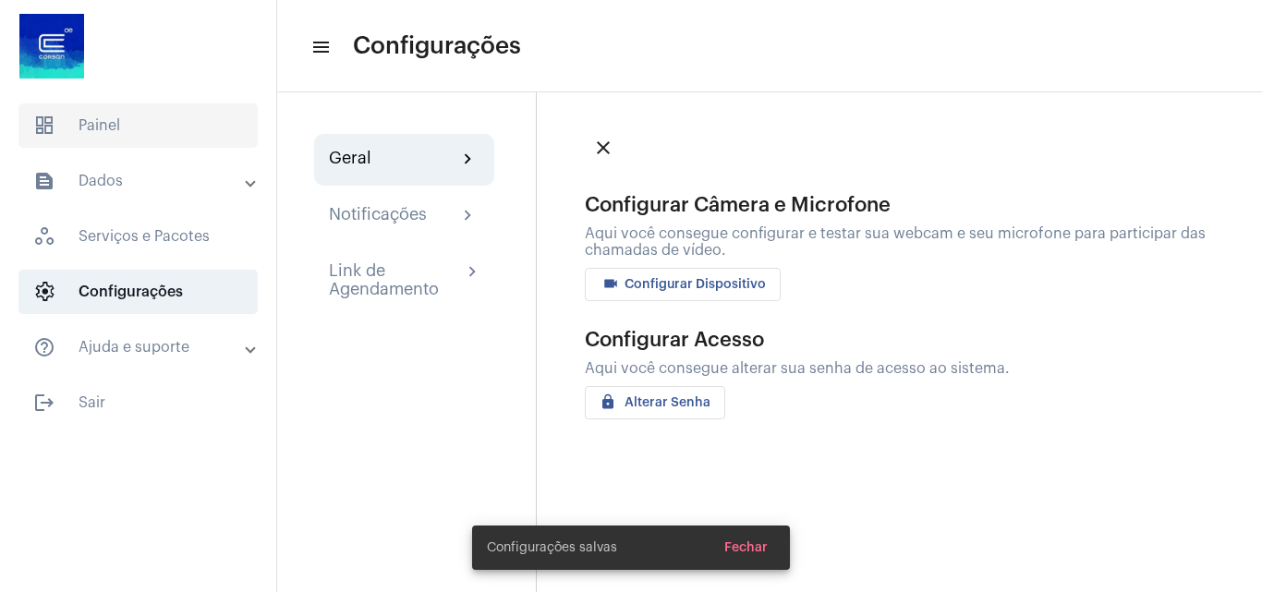
click at [127, 109] on span "dashboard Painel" at bounding box center [137, 125] width 239 height 44
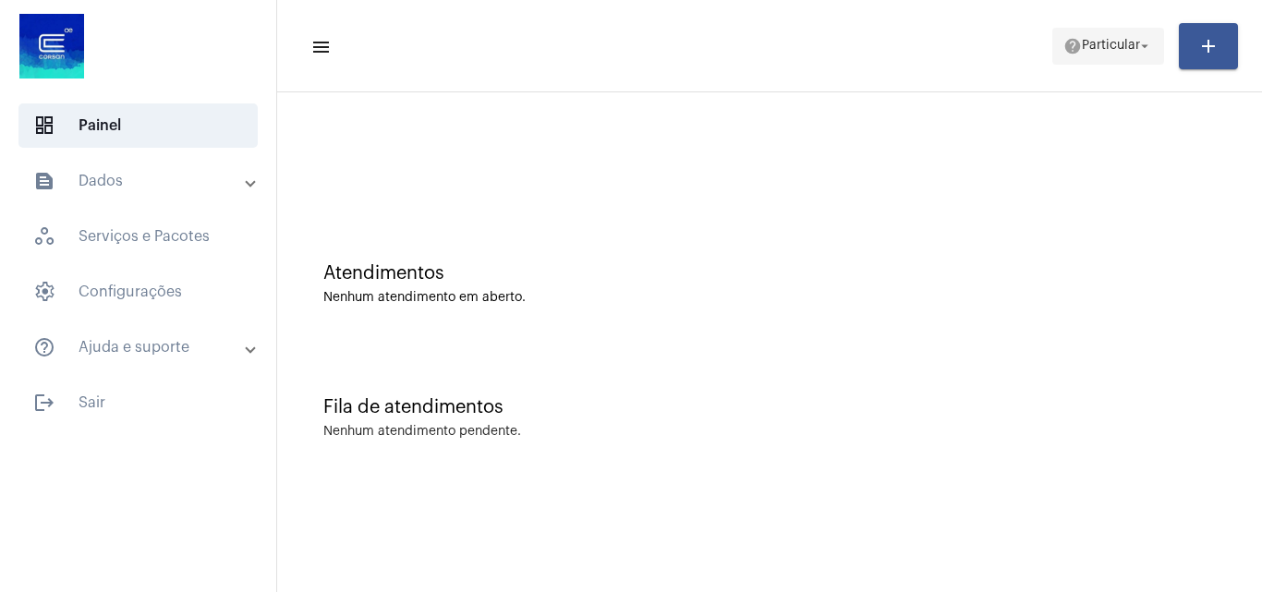
click at [1068, 43] on mat-icon "help" at bounding box center [1072, 46] width 18 height 18
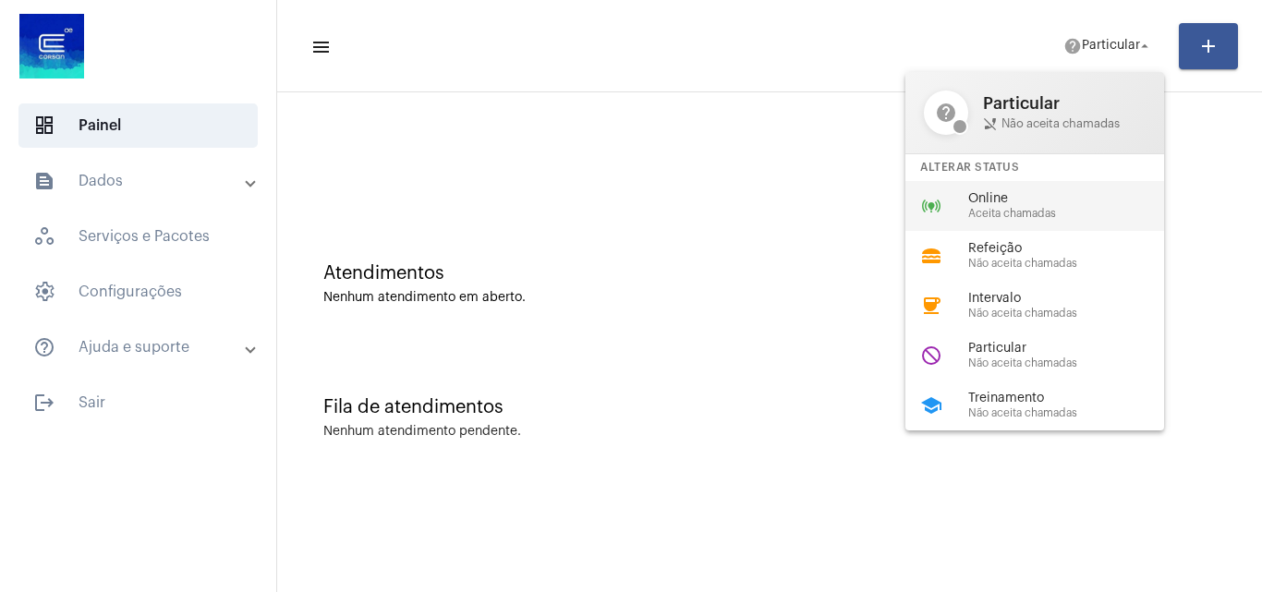
click at [1038, 206] on div "Online Aceita chamadas" at bounding box center [1073, 206] width 211 height 28
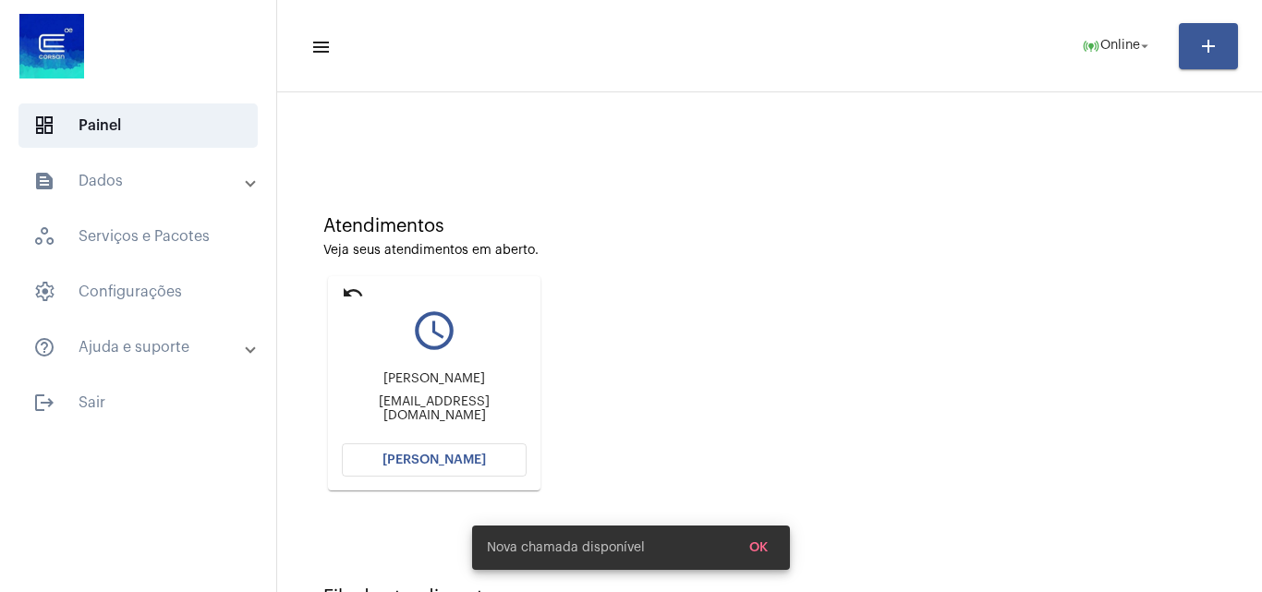
scroll to position [92, 0]
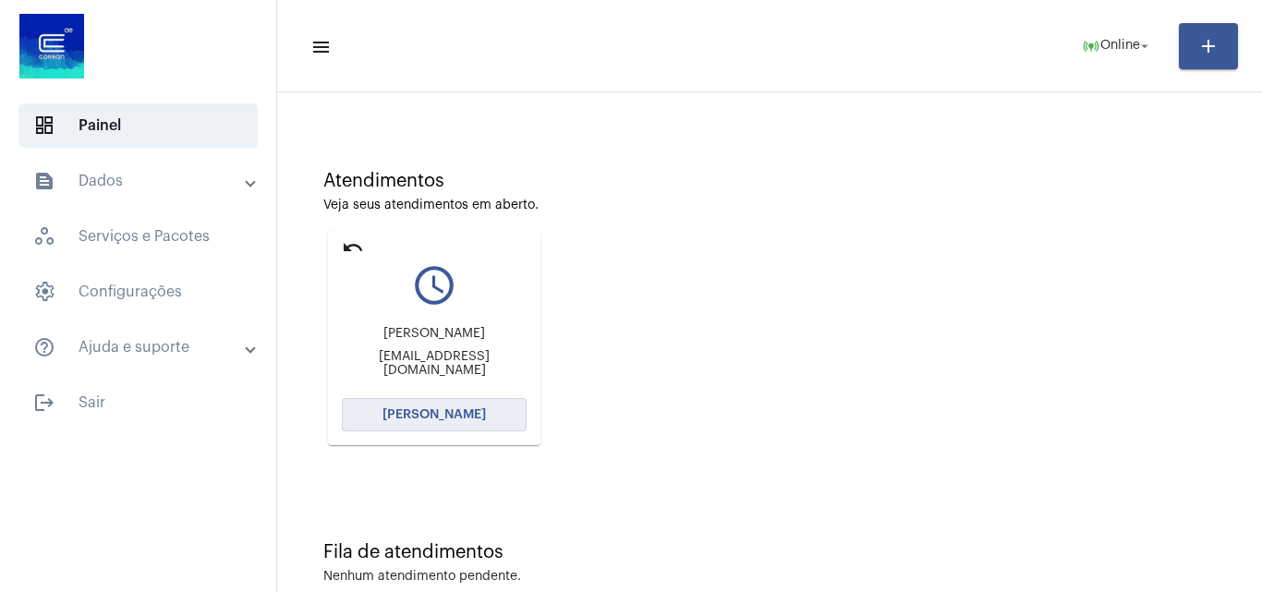
click at [452, 414] on span "[PERSON_NAME]" at bounding box center [433, 414] width 103 height 13
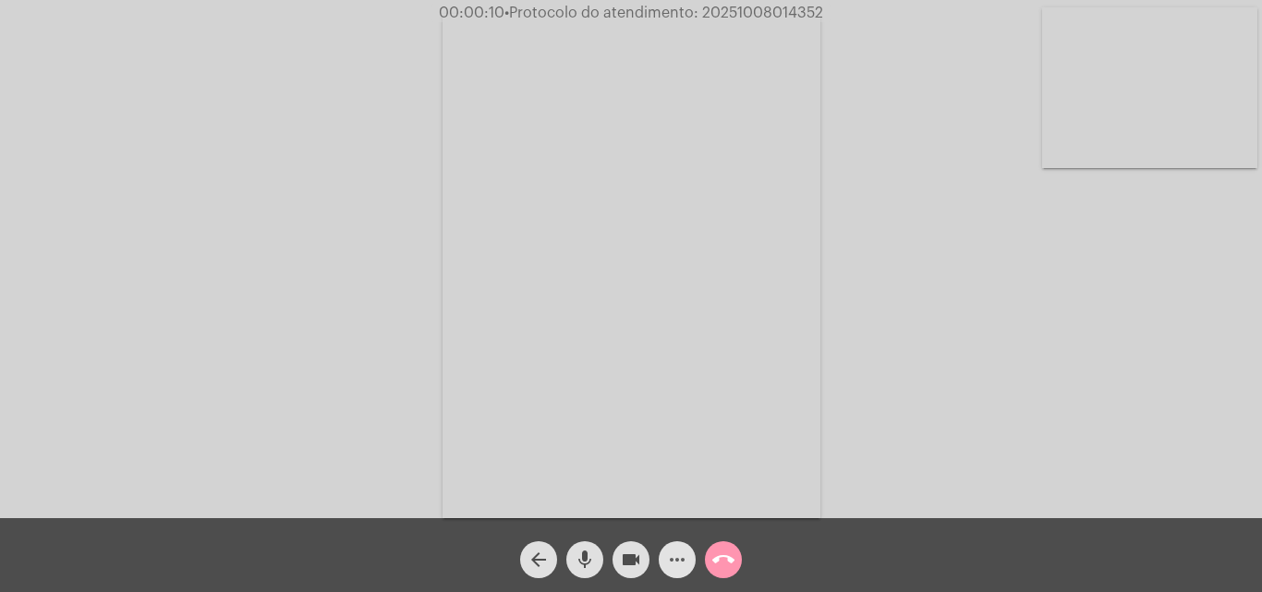
click at [687, 553] on mat-icon "more_horiz" at bounding box center [677, 560] width 22 height 22
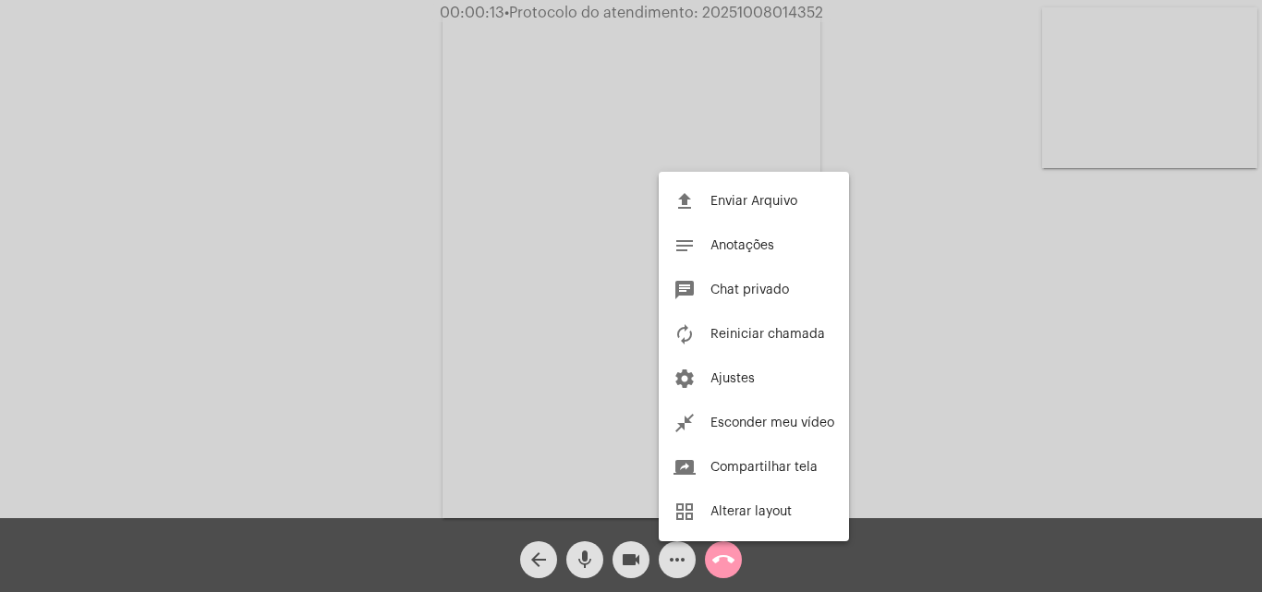
click at [893, 324] on div at bounding box center [631, 296] width 1262 height 592
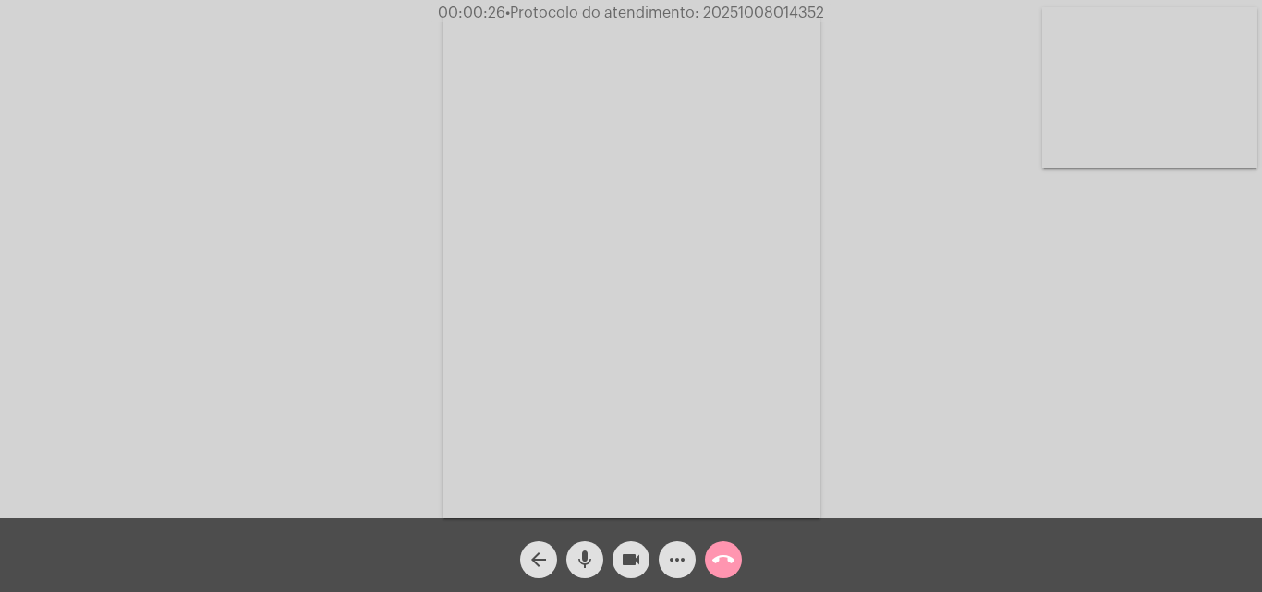
click at [982, 366] on div "Acessando Câmera e Microfone..." at bounding box center [631, 264] width 1258 height 518
click at [678, 564] on mat-icon "more_horiz" at bounding box center [677, 560] width 22 height 22
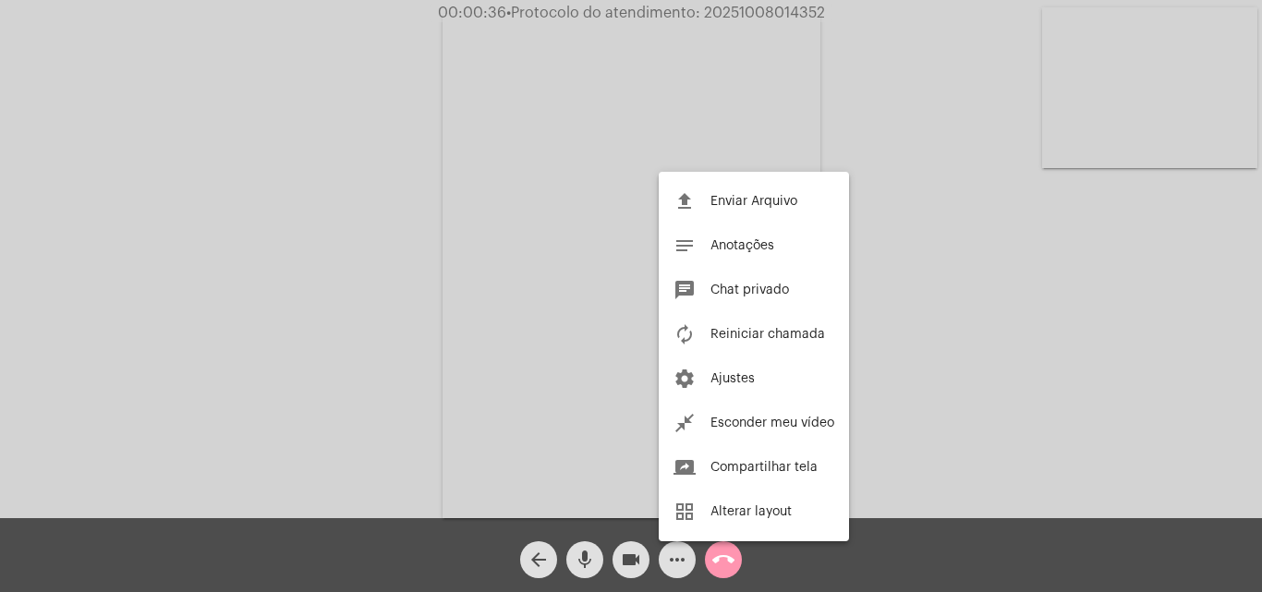
click at [483, 234] on div at bounding box center [631, 296] width 1262 height 592
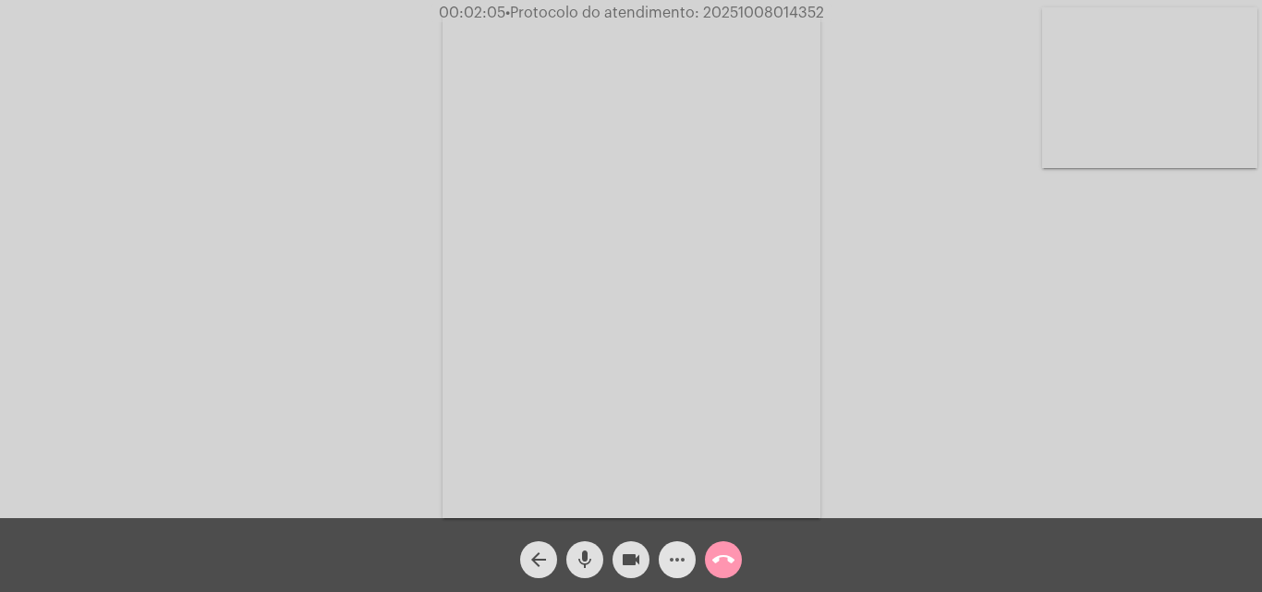
click at [681, 551] on mat-icon "more_horiz" at bounding box center [677, 560] width 22 height 22
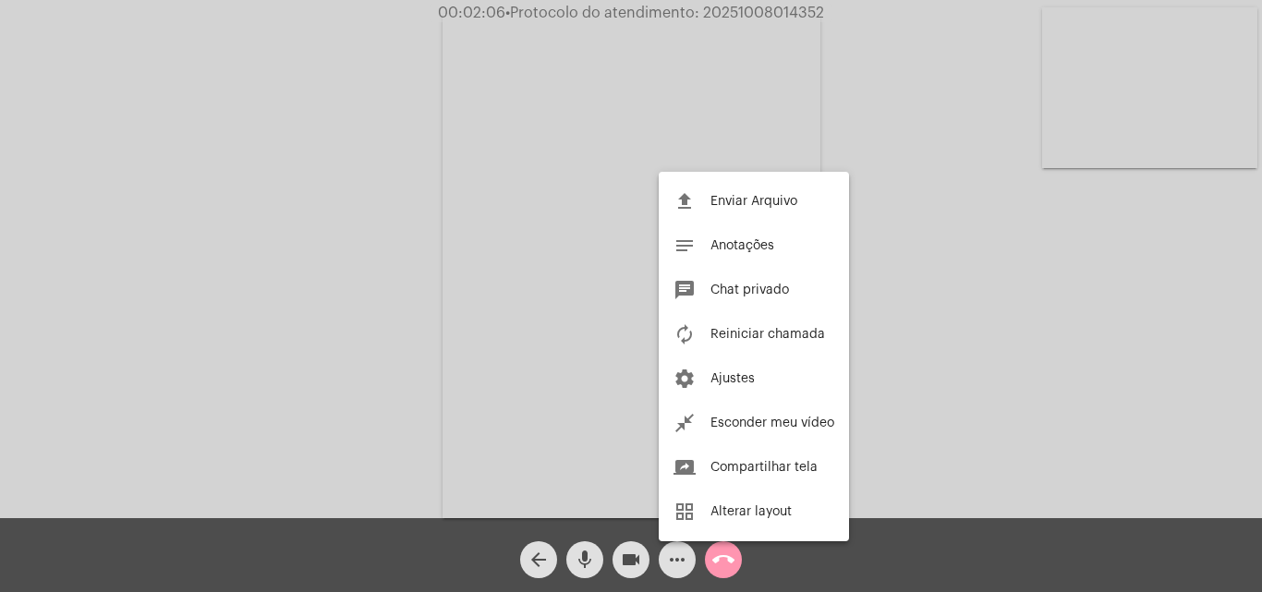
click at [399, 250] on div at bounding box center [631, 296] width 1262 height 592
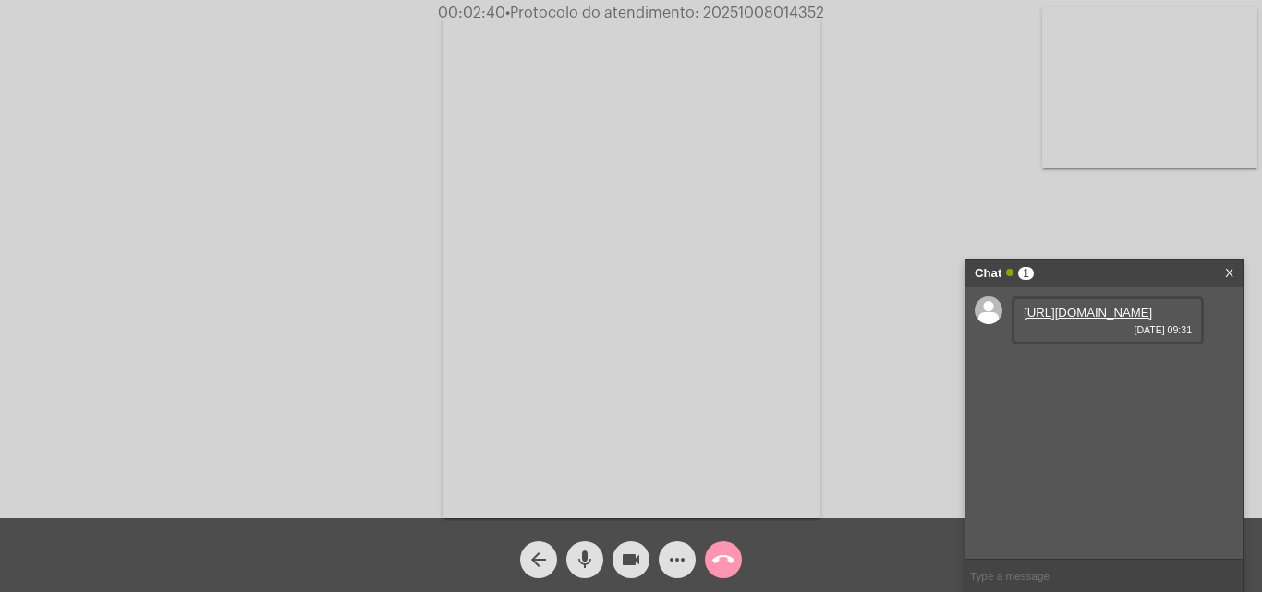
click at [1064, 320] on link "[URL][DOMAIN_NAME]" at bounding box center [1088, 313] width 128 height 14
click at [219, 174] on div "Acessando Câmera e Microfone..." at bounding box center [631, 264] width 1258 height 518
click at [98, 229] on div "Acessando Câmera e Microfone..." at bounding box center [631, 264] width 1258 height 518
click at [1107, 372] on link "[URL][DOMAIN_NAME]" at bounding box center [1088, 365] width 128 height 14
click at [120, 237] on div "Acessando Câmera e Microfone..." at bounding box center [631, 264] width 1258 height 518
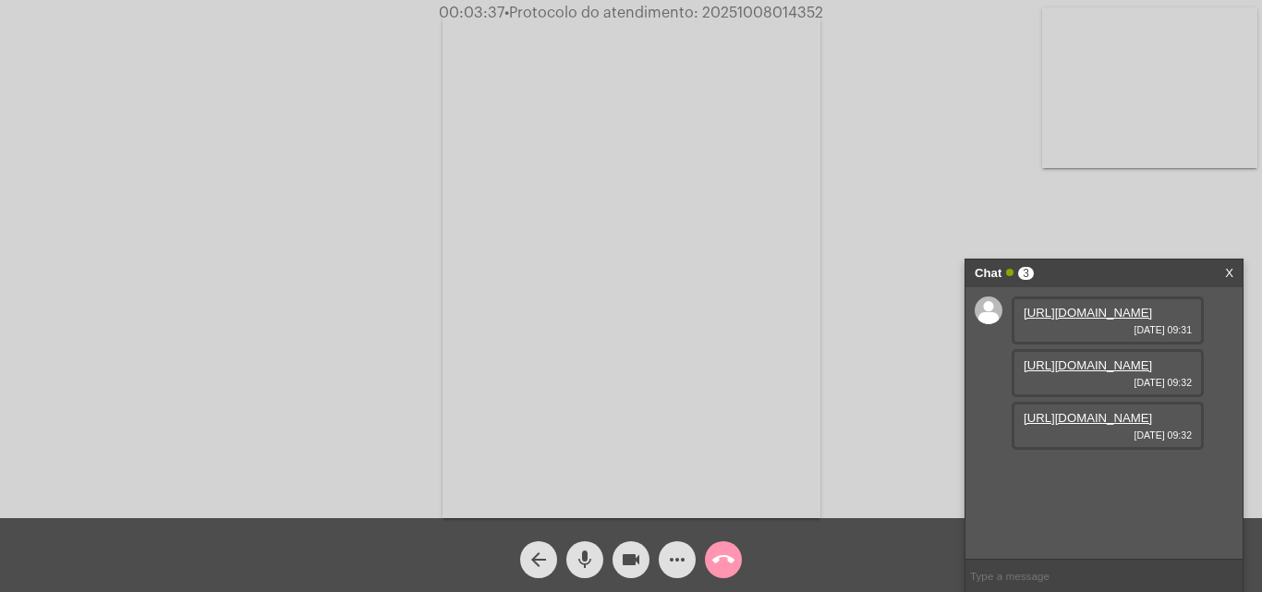
click at [219, 211] on div "Acessando Câmera e Microfone..." at bounding box center [631, 264] width 1258 height 518
click at [1073, 418] on link "[URL][DOMAIN_NAME]" at bounding box center [1088, 418] width 128 height 14
click at [1084, 223] on div "Acessando Câmera e Microfone..." at bounding box center [631, 264] width 1258 height 518
click at [1095, 478] on link "[URL][DOMAIN_NAME]" at bounding box center [1088, 471] width 128 height 14
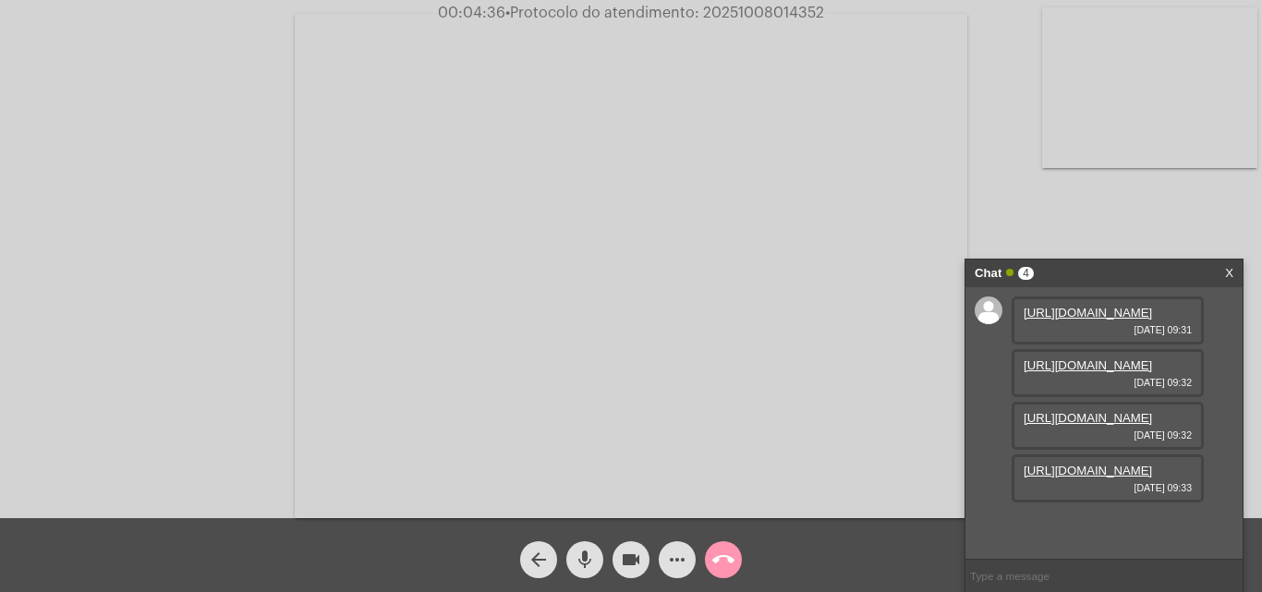
click at [996, 232] on div "Acessando Câmera e Microfone..." at bounding box center [631, 264] width 1258 height 518
click at [595, 563] on mat-icon "mic" at bounding box center [585, 560] width 22 height 22
click at [571, 552] on button "mic_off" at bounding box center [584, 559] width 37 height 37
click at [675, 553] on mat-icon "more_horiz" at bounding box center [677, 560] width 22 height 22
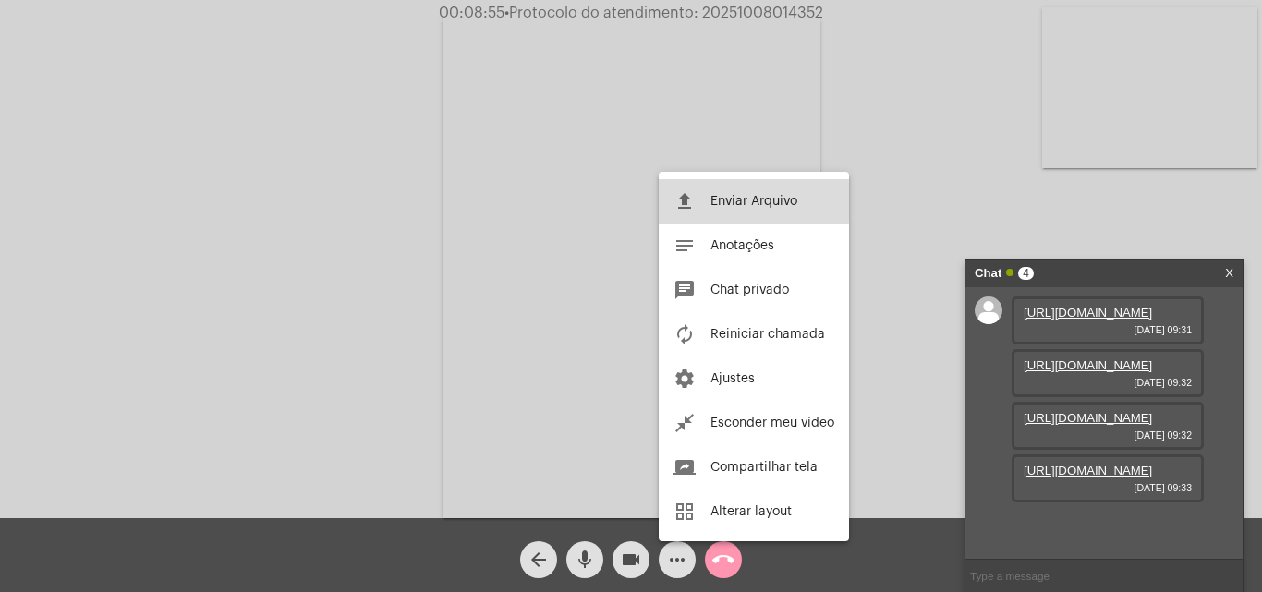
click at [721, 200] on span "Enviar Arquivo" at bounding box center [753, 201] width 87 height 13
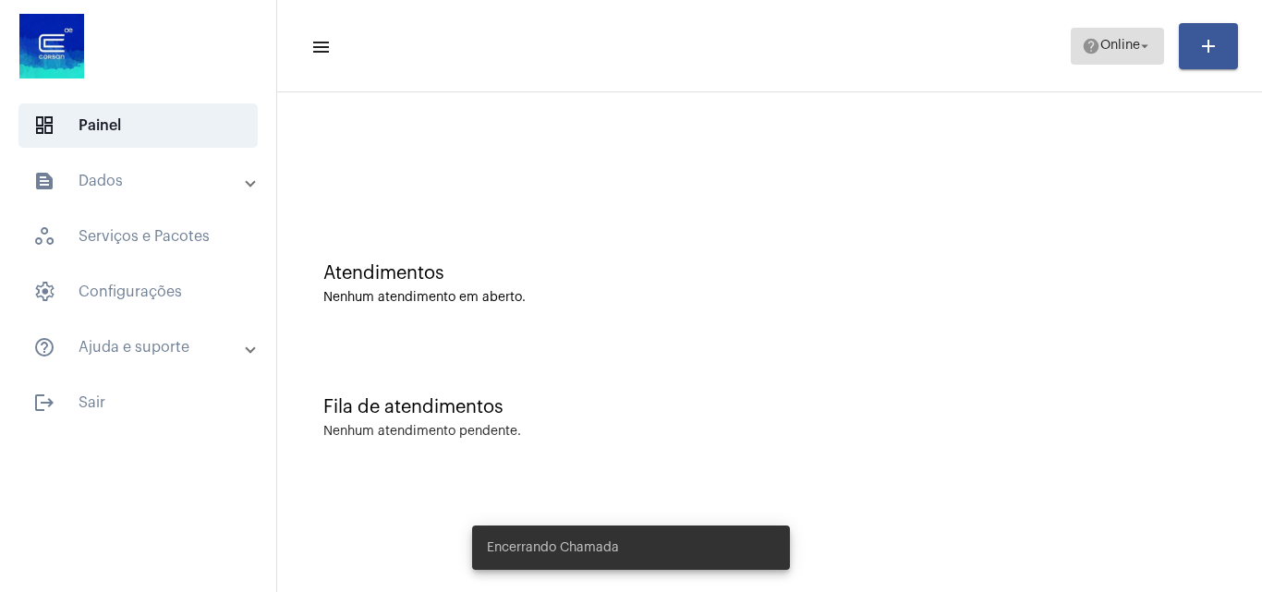
click at [1122, 61] on span "help Online arrow_drop_down" at bounding box center [1117, 45] width 71 height 33
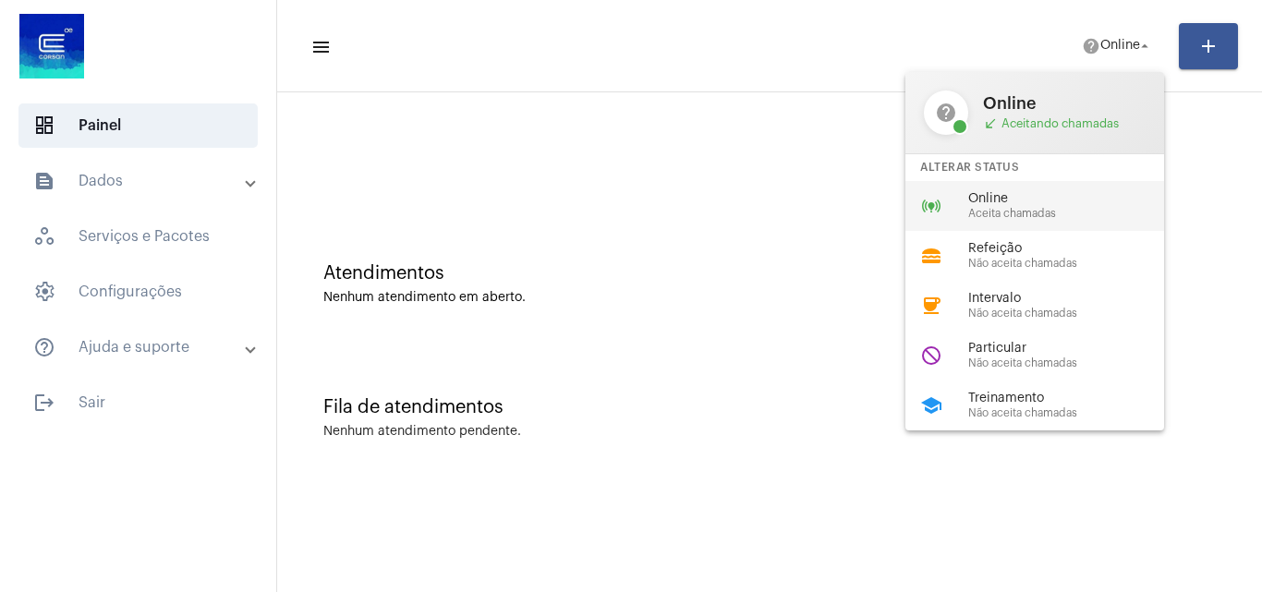
click at [1055, 216] on span "Aceita chamadas" at bounding box center [1073, 214] width 211 height 12
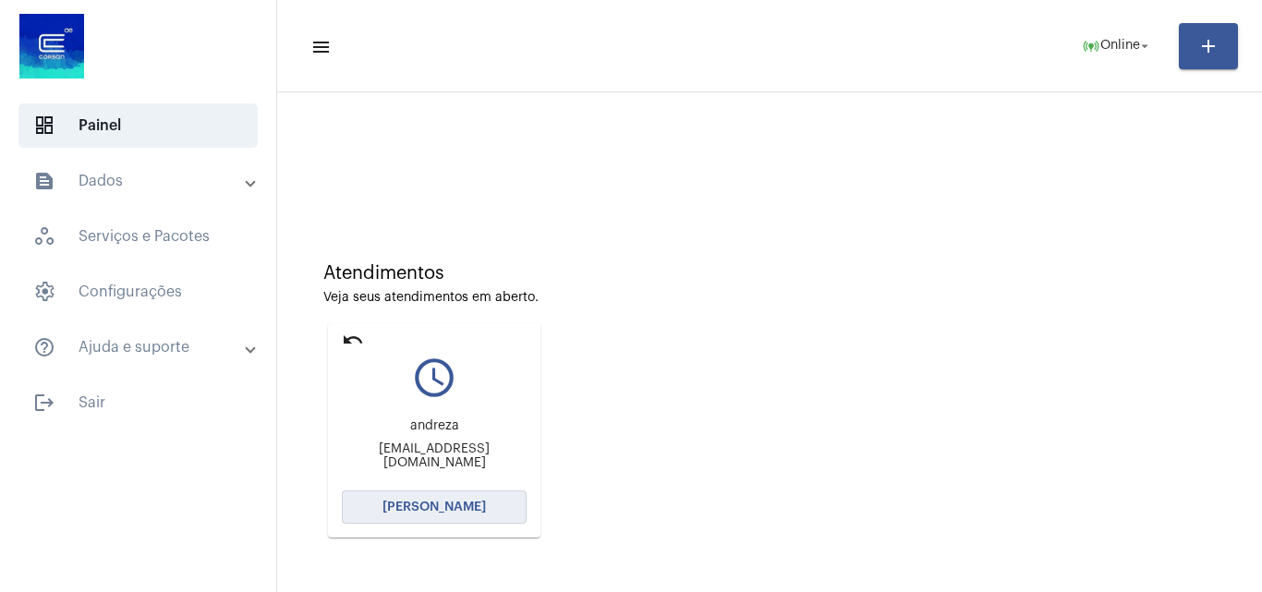
click at [422, 499] on button "[PERSON_NAME]" at bounding box center [434, 507] width 185 height 33
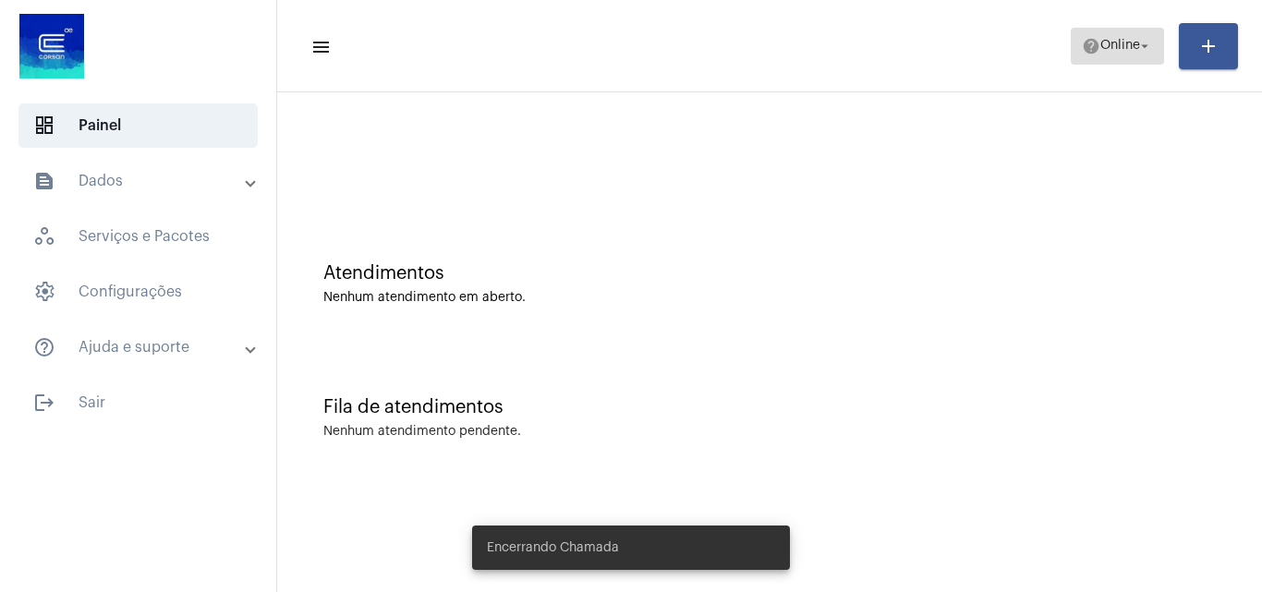
click at [1146, 44] on mat-icon "arrow_drop_down" at bounding box center [1144, 46] width 17 height 17
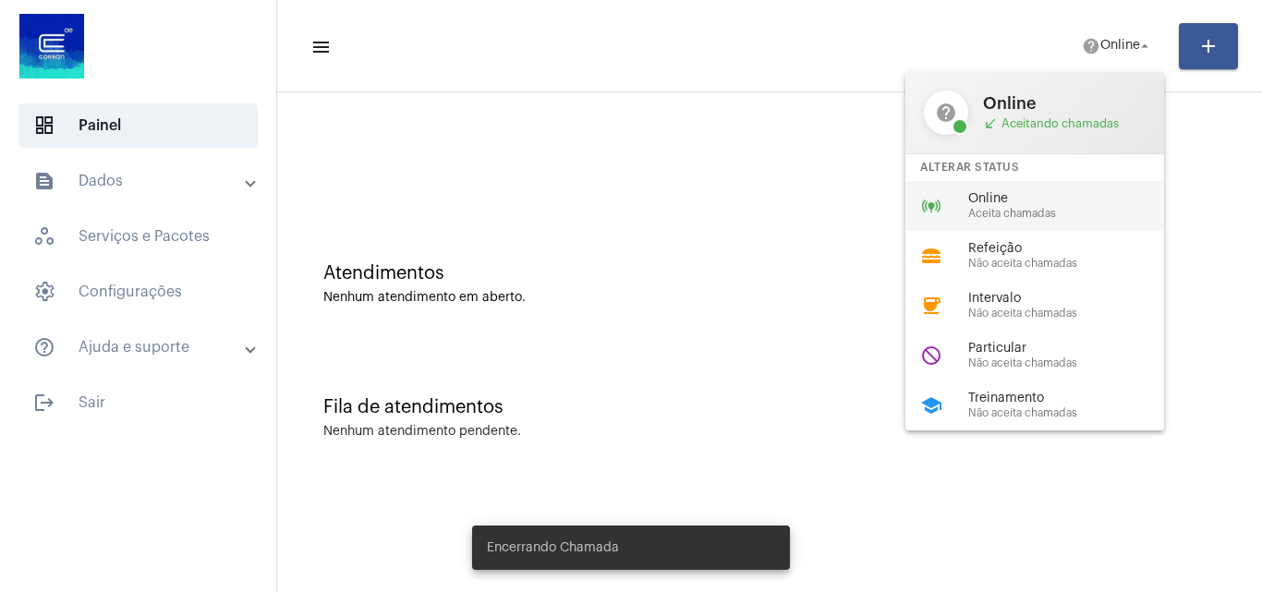
click at [1038, 188] on div "online_prediction Online Aceita chamadas" at bounding box center [1049, 206] width 288 height 50
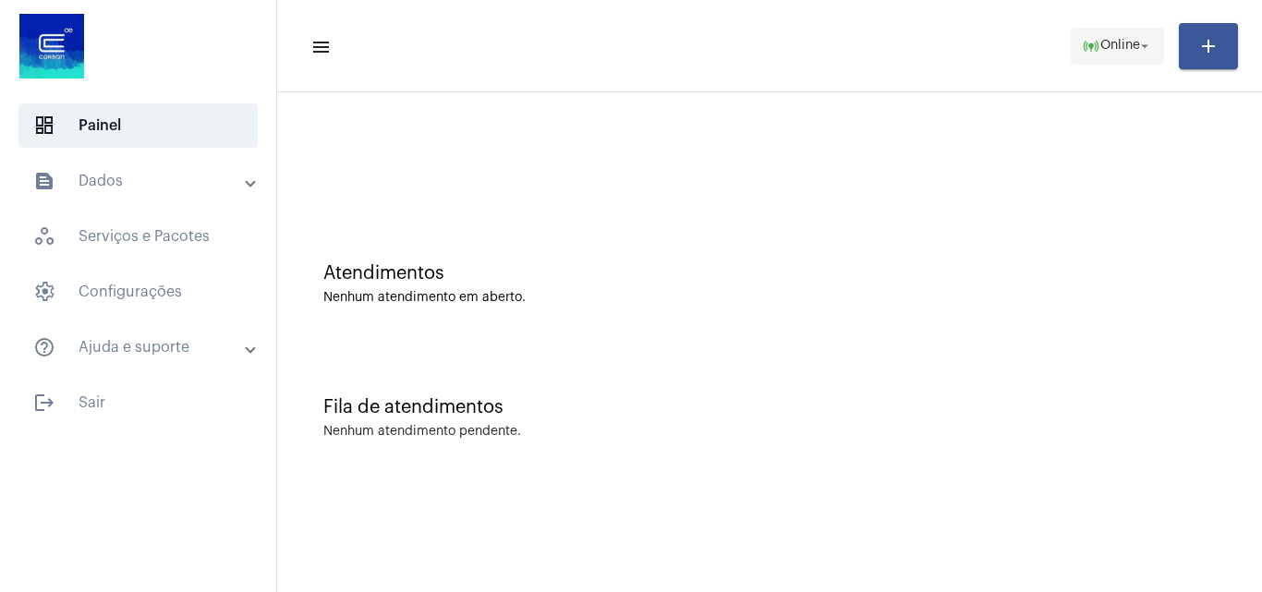
click at [1107, 41] on span "Online" at bounding box center [1120, 46] width 40 height 13
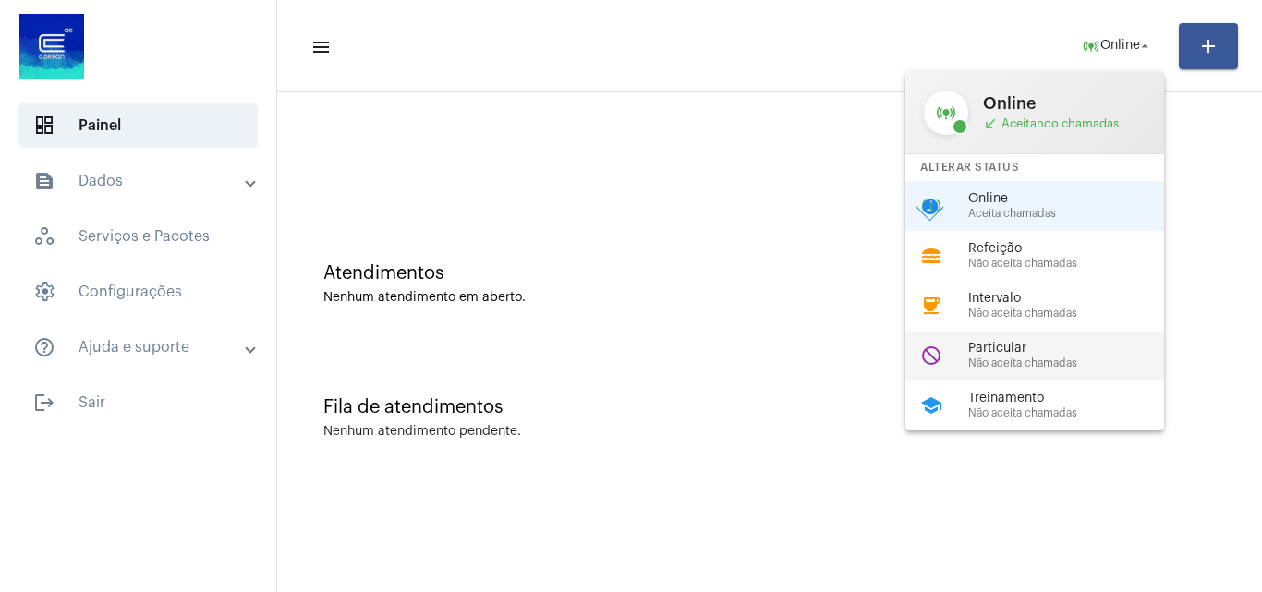
click at [1048, 356] on div "Particular Não aceita chamadas" at bounding box center [1073, 356] width 211 height 28
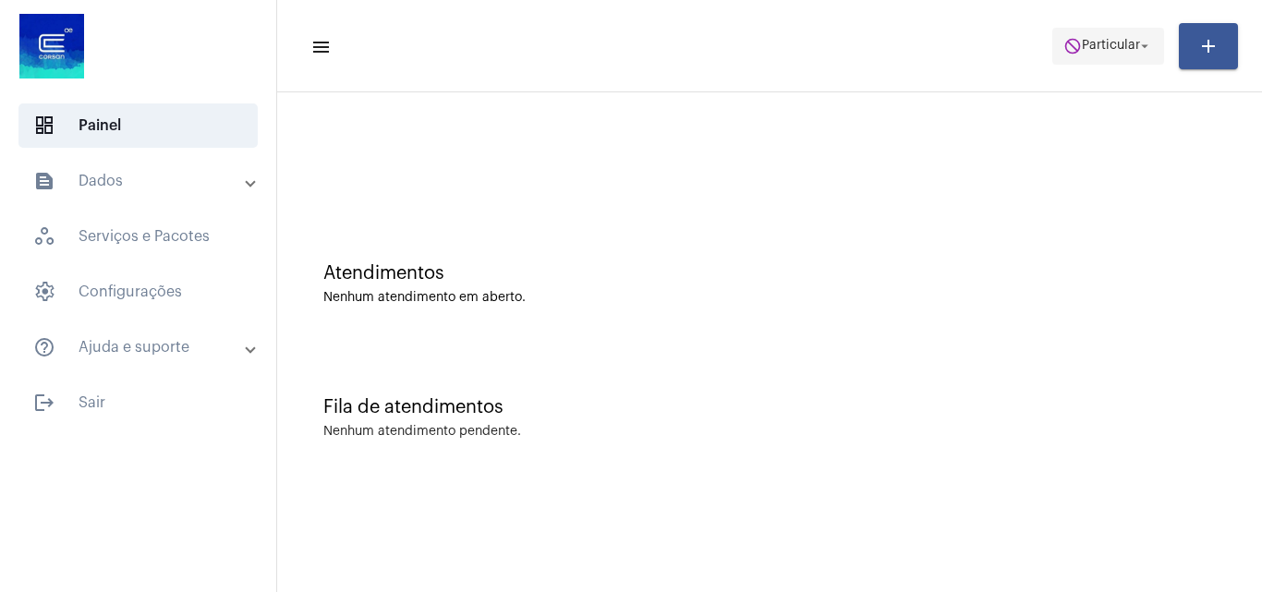
click at [1122, 58] on span "do_not_disturb Particular arrow_drop_down" at bounding box center [1108, 45] width 90 height 33
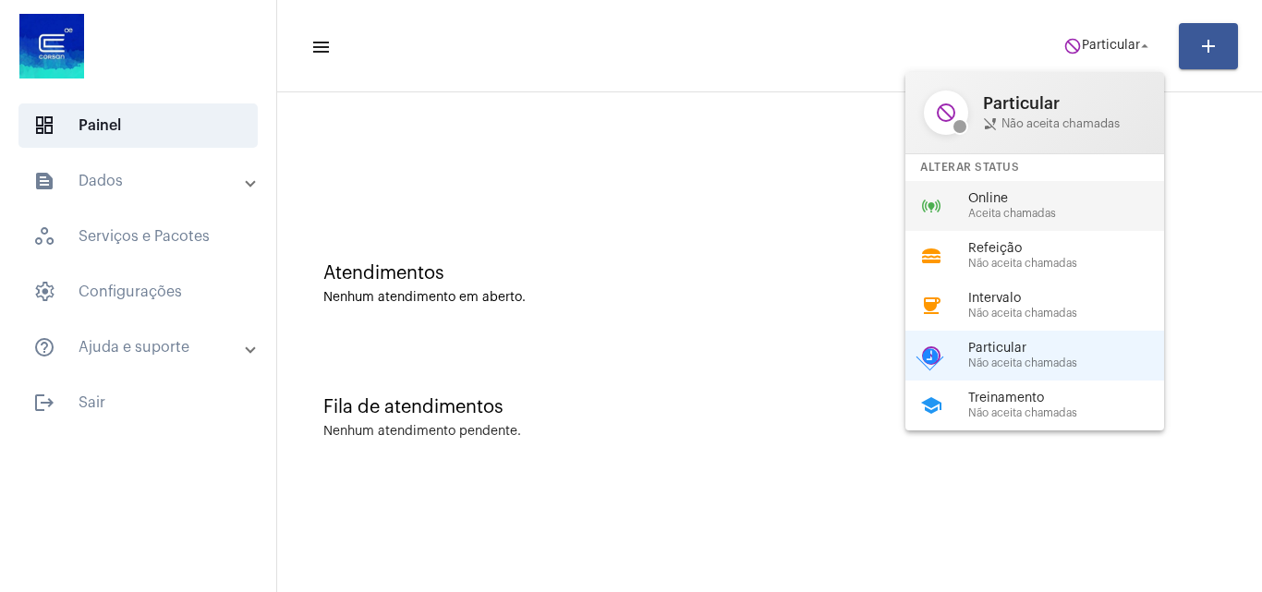
click at [943, 211] on div "online_prediction Online Aceita chamadas" at bounding box center [1049, 206] width 288 height 50
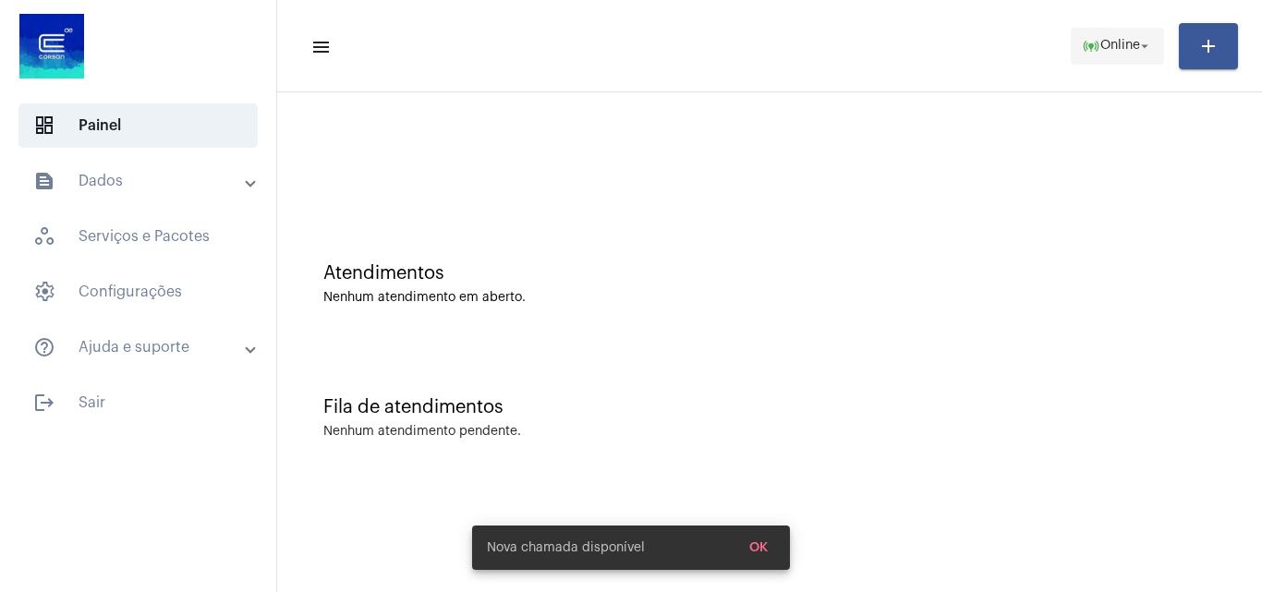
click at [1086, 51] on mat-icon "online_prediction" at bounding box center [1091, 46] width 18 height 18
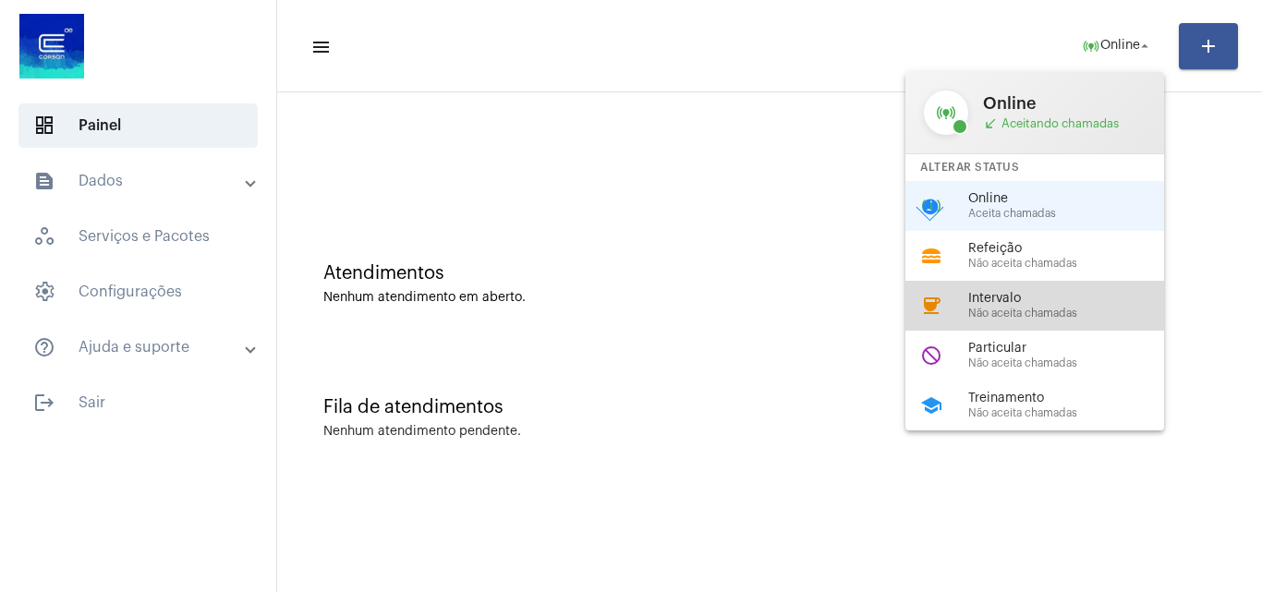
click at [1005, 318] on span "Não aceita chamadas" at bounding box center [1073, 314] width 211 height 12
